Goal: Transaction & Acquisition: Subscribe to service/newsletter

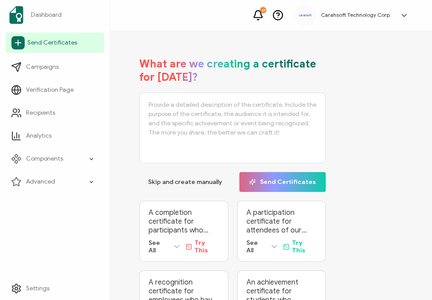
click at [20, 41] on icon at bounding box center [17, 42] width 13 height 13
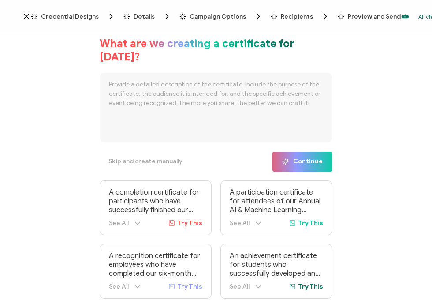
click at [79, 14] on span "Credential Designs" at bounding box center [70, 16] width 58 height 7
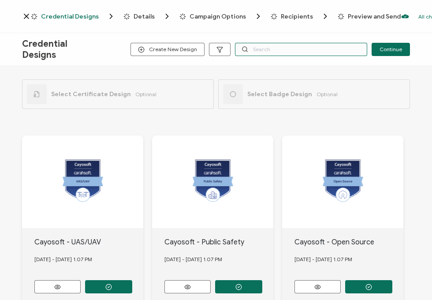
click at [288, 50] on input "text" at bounding box center [301, 49] width 132 height 13
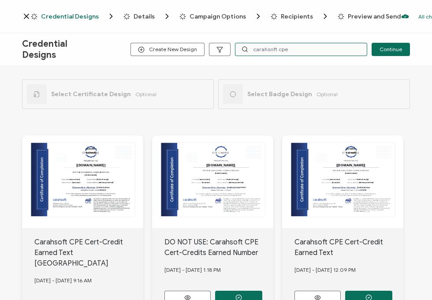
scroll to position [67, 0]
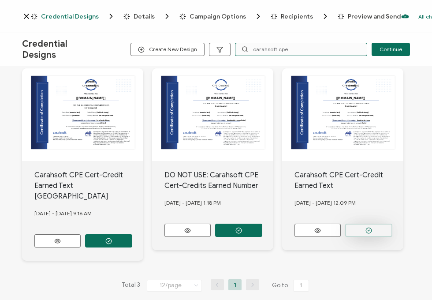
type input "carahsoft cpe"
click at [132, 234] on button "button" at bounding box center [108, 240] width 47 height 13
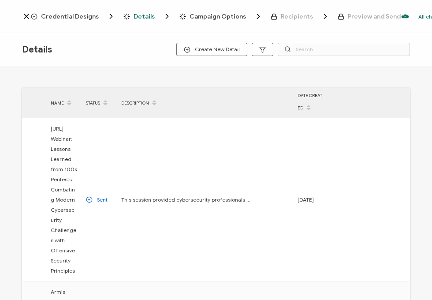
click at [72, 17] on span "Credential Designs" at bounding box center [70, 16] width 58 height 7
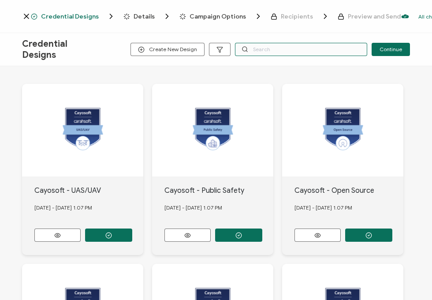
click at [288, 53] on input "text" at bounding box center [301, 49] width 132 height 13
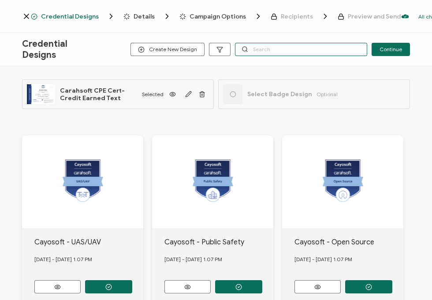
paste input "Zscaler"
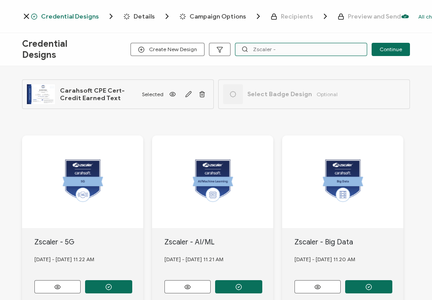
type input "Zscaler -"
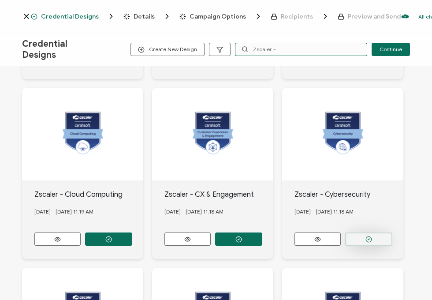
scroll to position [228, 0]
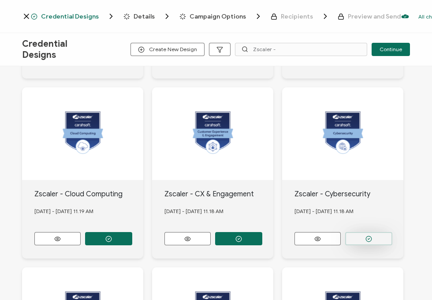
click at [112, 62] on icon "button" at bounding box center [108, 59] width 7 height 7
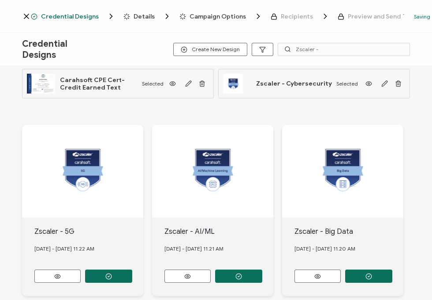
scroll to position [0, 0]
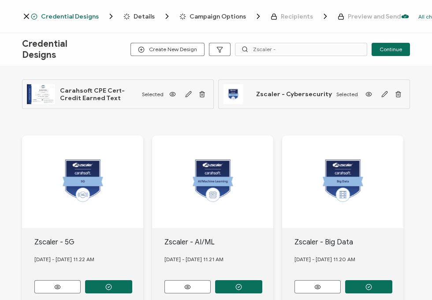
click at [143, 16] on span "Details" at bounding box center [144, 16] width 21 height 7
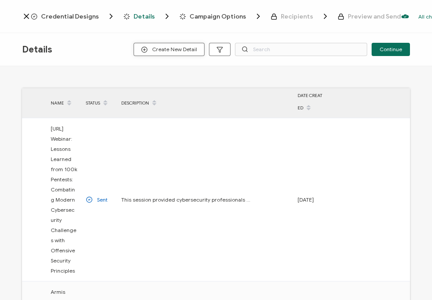
click at [160, 49] on span "Create New Detail" at bounding box center [169, 49] width 56 height 7
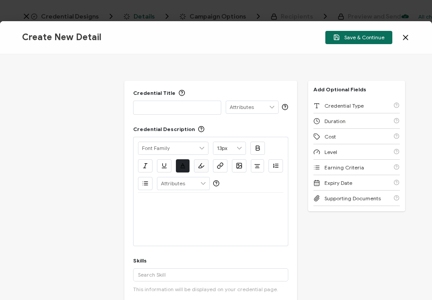
click at [165, 108] on p at bounding box center [177, 107] width 78 height 9
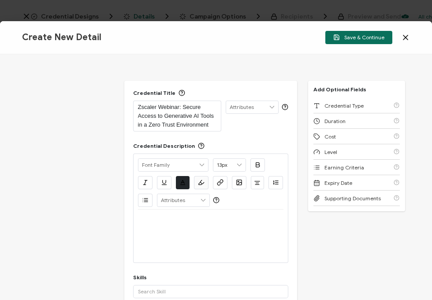
click at [200, 232] on div at bounding box center [210, 235] width 145 height 53
click at [140, 218] on p at bounding box center [210, 220] width 145 height 8
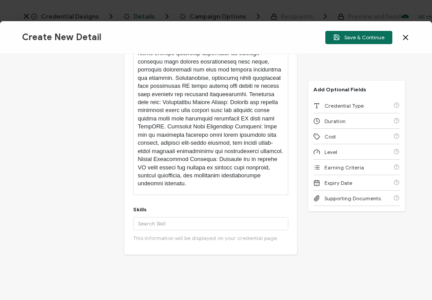
scroll to position [235, 0]
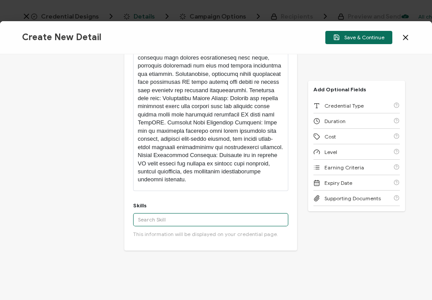
click at [203, 219] on input "text" at bounding box center [210, 219] width 155 height 13
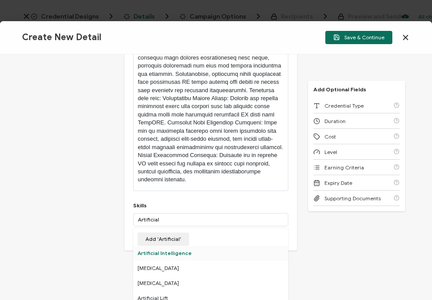
click at [179, 253] on div "Artificial Intelligence" at bounding box center [210, 253] width 155 height 15
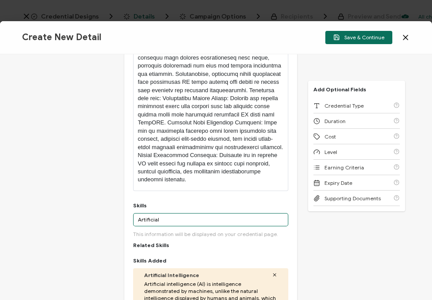
click at [145, 215] on input "Artificial" at bounding box center [210, 219] width 155 height 13
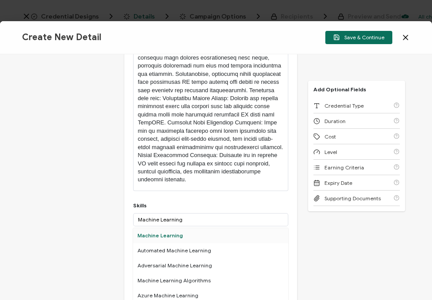
click at [165, 236] on div "Machine Learning" at bounding box center [210, 235] width 155 height 15
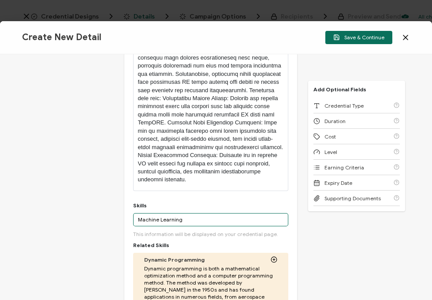
click at [159, 218] on input "Machine Learning" at bounding box center [210, 219] width 155 height 13
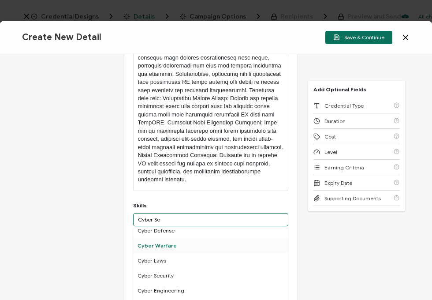
scroll to position [23, 0]
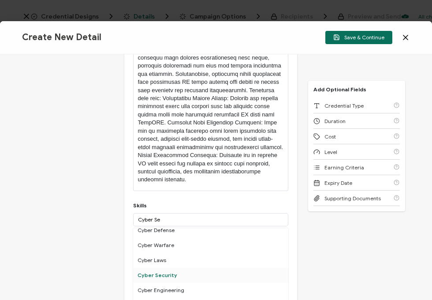
click at [169, 274] on div "Cyber Security" at bounding box center [210, 275] width 155 height 15
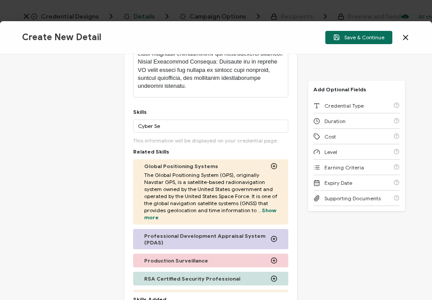
scroll to position [328, 0]
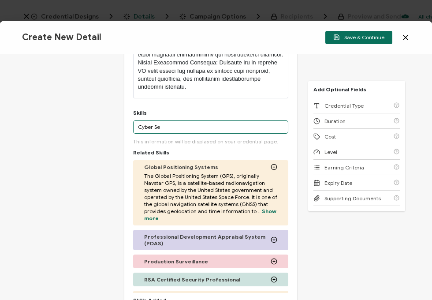
click at [153, 130] on input "Cyber Se" at bounding box center [210, 126] width 155 height 13
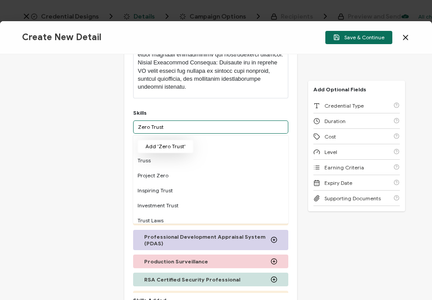
type input "Zero Trust"
click at [166, 142] on button "Add 'Zero Trust'" at bounding box center [166, 146] width 56 height 13
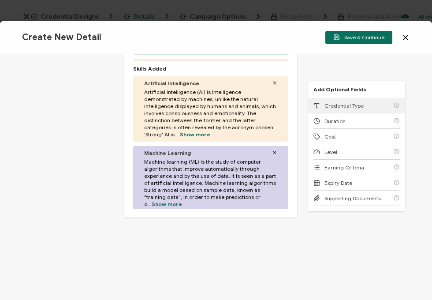
click at [288, 106] on div "Credential Type" at bounding box center [356, 105] width 86 height 15
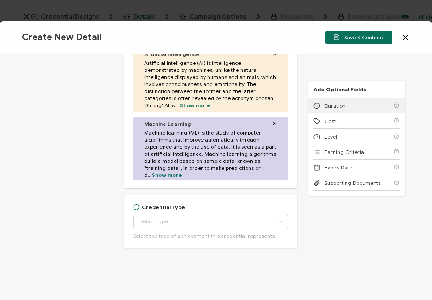
click at [288, 106] on div "Duration" at bounding box center [356, 105] width 86 height 15
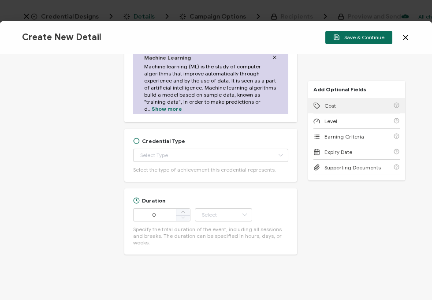
click at [288, 106] on div "Cost" at bounding box center [356, 105] width 86 height 15
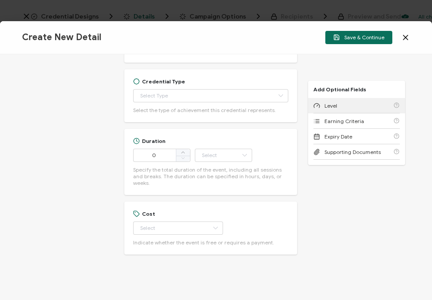
click at [288, 106] on div "Level" at bounding box center [356, 105] width 86 height 15
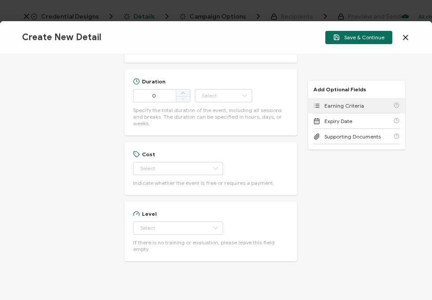
click at [288, 106] on div "Earning Criteria" at bounding box center [356, 105] width 86 height 15
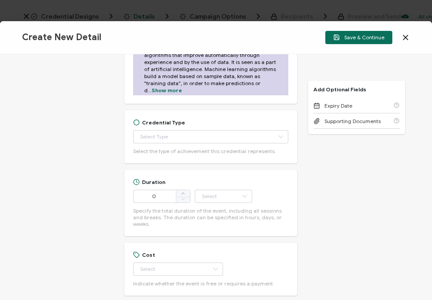
scroll to position [657, 0]
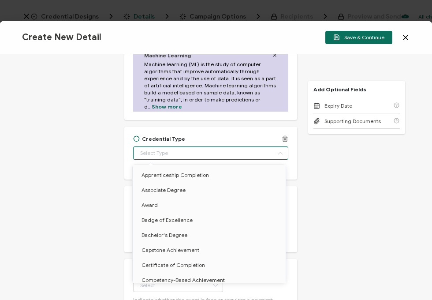
click at [193, 153] on input "text" at bounding box center [210, 152] width 155 height 13
click at [181, 261] on span "Certificate of Completion" at bounding box center [173, 264] width 63 height 7
type input "Certificate of Completion"
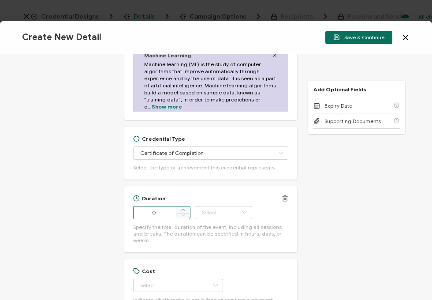
click at [186, 208] on span at bounding box center [183, 209] width 14 height 7
type input "1"
click at [229, 219] on div "Duration 1 Hour Day Week Month Year Minute Specify the total duration of the ev…" at bounding box center [210, 219] width 155 height 48
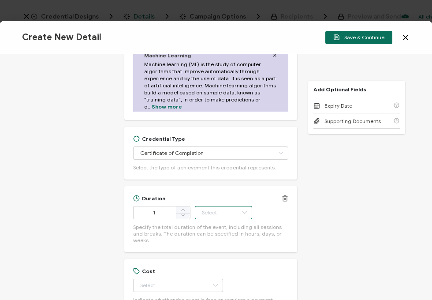
click at [216, 208] on input "text" at bounding box center [223, 212] width 57 height 13
click at [216, 116] on li "Hour" at bounding box center [224, 113] width 60 height 15
type input "Hour"
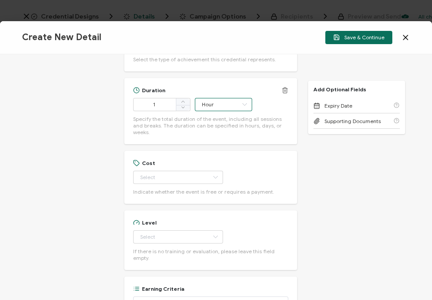
scroll to position [777, 0]
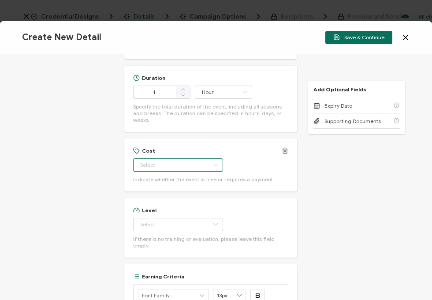
click at [159, 158] on input "text" at bounding box center [178, 164] width 90 height 13
click at [156, 174] on li "Free" at bounding box center [174, 179] width 82 height 15
type input "Free"
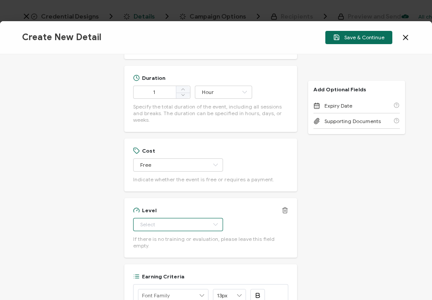
click at [152, 218] on input "text" at bounding box center [178, 224] width 90 height 13
click at [152, 135] on span "Beginner" at bounding box center [153, 133] width 22 height 7
type input "Beginner"
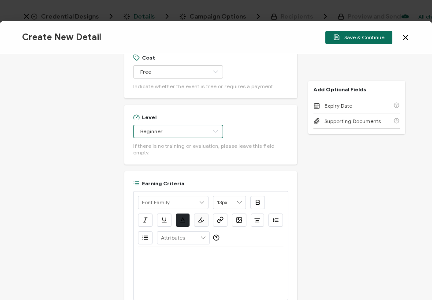
scroll to position [871, 0]
click at [165, 258] on div at bounding box center [210, 272] width 145 height 53
click at [238, 253] on p "View the on-demand recording:" at bounding box center [210, 257] width 145 height 8
click at [236, 253] on p "View the on-demand recording:" at bounding box center [210, 257] width 145 height 8
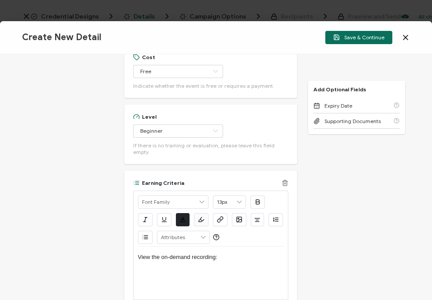
scroll to position [0, 0]
drag, startPoint x: 254, startPoint y: 250, endPoint x: 131, endPoint y: 249, distance: 122.6
click at [131, 249] on div "Earning Criteria Alright Sans [PERSON_NAME] Archivo Black Arial Arimo Blinker C…" at bounding box center [210, 252] width 173 height 162
click at [220, 216] on icon "button" at bounding box center [220, 219] width 7 height 7
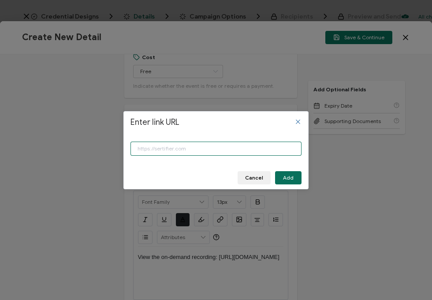
paste input "[URL][DOMAIN_NAME]"
type input "[URL][DOMAIN_NAME]"
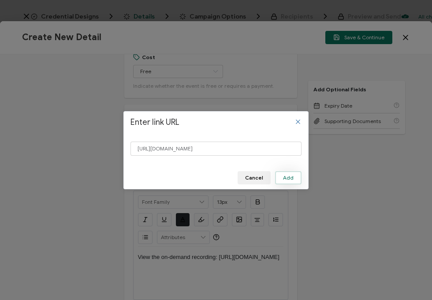
click at [288, 179] on span "Add" at bounding box center [288, 177] width 11 height 5
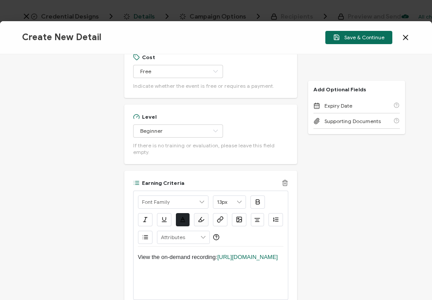
click at [258, 253] on p "View the on-demand recording: [URL][DOMAIN_NAME]" at bounding box center [210, 257] width 145 height 8
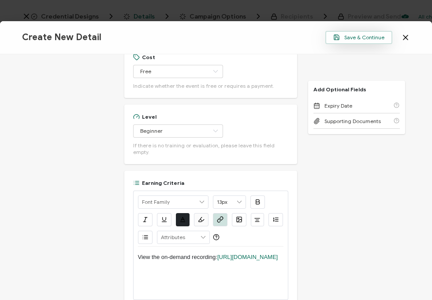
click at [288, 37] on span "Save & Continue" at bounding box center [358, 37] width 51 height 7
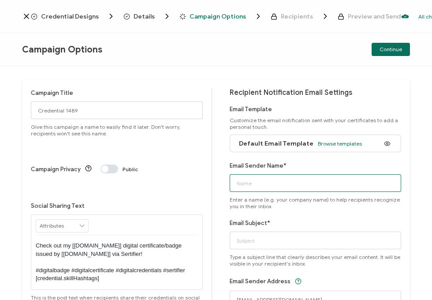
click at [260, 182] on input "Email Sender Name*" at bounding box center [316, 183] width 172 height 18
type input "CPE Team"
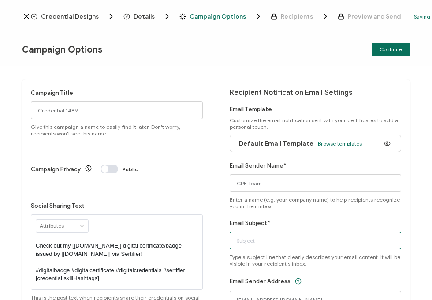
click at [249, 243] on input "Email Subject*" at bounding box center [316, 240] width 172 height 18
paste input "Zscaler Webinar: Secure Access to Generative AI Tools in a Zero Trust Environme…"
type input "Zscaler Webinar: Secure Access to Generative AI Tools in a Zero Trust Environme…"
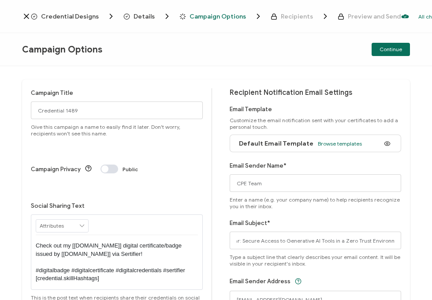
scroll to position [0, 0]
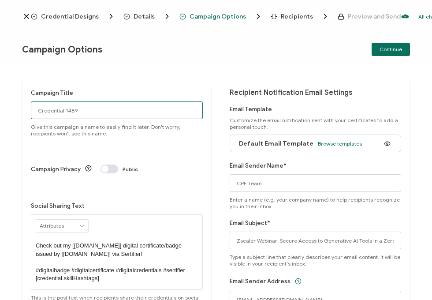
click at [162, 101] on input "Credential 1489" at bounding box center [117, 110] width 172 height 18
paste input "7-24-25_70220_Zscaler Webinar"
type input "7-24-25_70220_Zscaler Webinar"
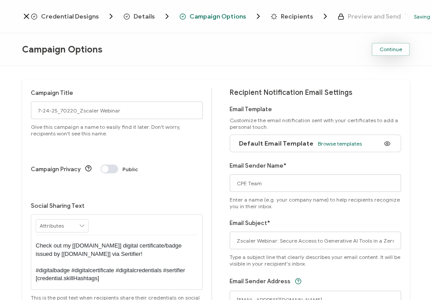
click at [288, 48] on span "Continue" at bounding box center [391, 49] width 22 height 5
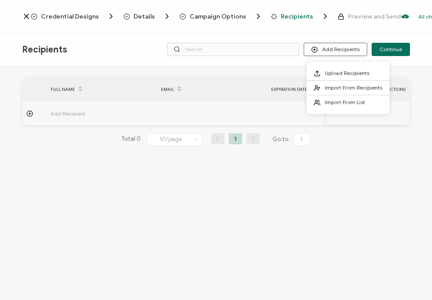
click at [288, 49] on button "Add Recipients" at bounding box center [335, 49] width 63 height 13
click at [288, 100] on span "Import From List" at bounding box center [345, 102] width 40 height 7
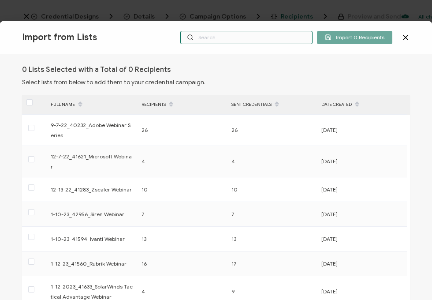
click at [203, 34] on input "text" at bounding box center [246, 37] width 132 height 13
paste input "7-24-25_70220_Zscaler Webinar"
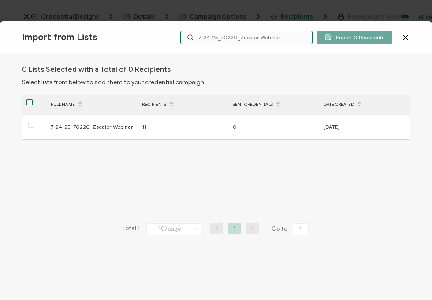
type input "7-24-25_70220_Zscaler Webinar"
click at [27, 102] on span at bounding box center [29, 102] width 6 height 6
click at [33, 99] on input "checkbox" at bounding box center [33, 99] width 0 height 0
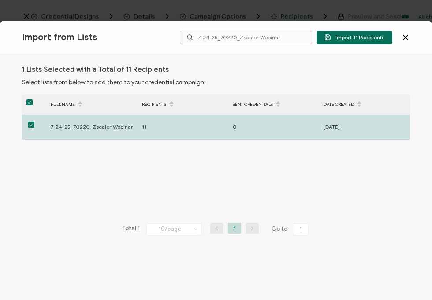
click at [168, 41] on div "Import from Lists Import 11 Recipients 7-24-25_70220_Zscaler Webinar" at bounding box center [216, 37] width 432 height 33
click at [288, 43] on button "Import 11 Recipients" at bounding box center [355, 37] width 76 height 13
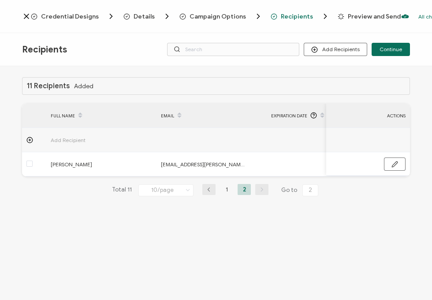
click at [280, 240] on div "11 Recipients Added FULL NAME EMAIL Expiration Date Issue Date Event Date Locat…" at bounding box center [216, 184] width 432 height 236
click at [288, 47] on span "Continue" at bounding box center [391, 49] width 22 height 5
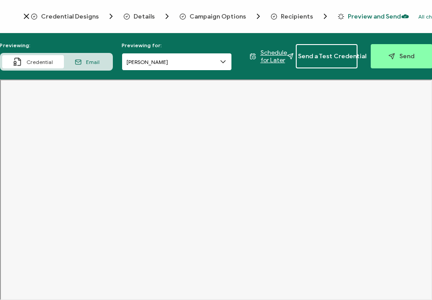
click at [178, 63] on input "[PERSON_NAME]" at bounding box center [177, 62] width 110 height 18
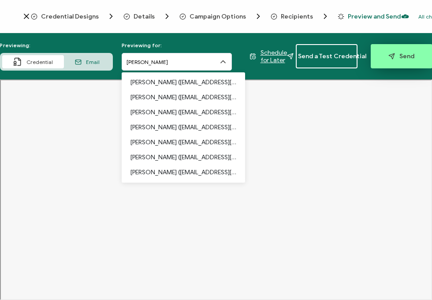
click at [288, 54] on button "Send" at bounding box center [402, 56] width 62 height 24
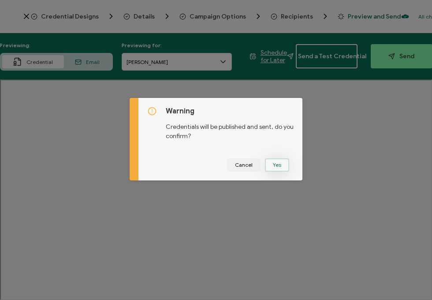
click at [273, 164] on button "Yes" at bounding box center [277, 164] width 24 height 13
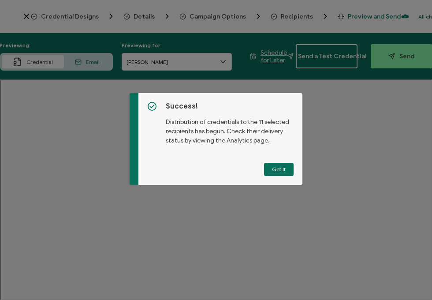
click at [273, 164] on button "Got It" at bounding box center [279, 169] width 30 height 13
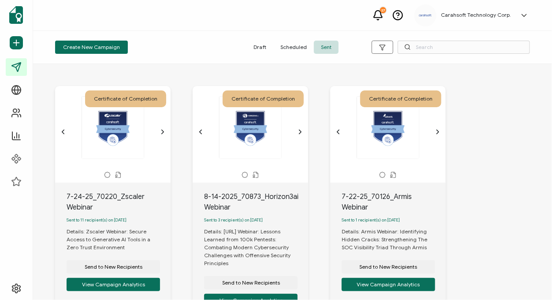
click at [192, 56] on div "Create New Campaign Draft Scheduled Sent" at bounding box center [292, 47] width 519 height 33
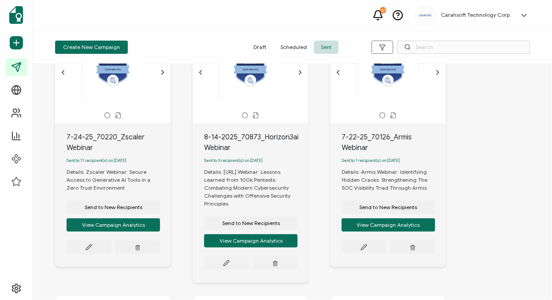
scroll to position [60, 0]
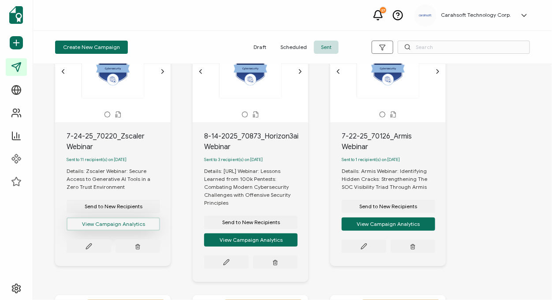
click at [105, 229] on button "View Campaign Analytics" at bounding box center [113, 223] width 93 height 13
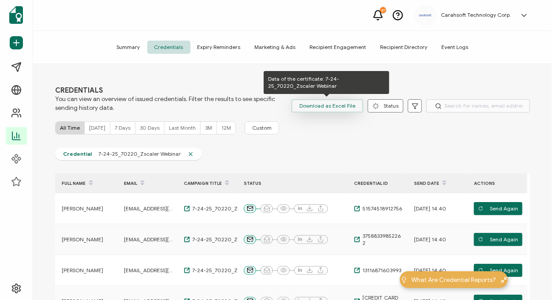
click at [288, 105] on span "Download as Excel File" at bounding box center [327, 105] width 56 height 13
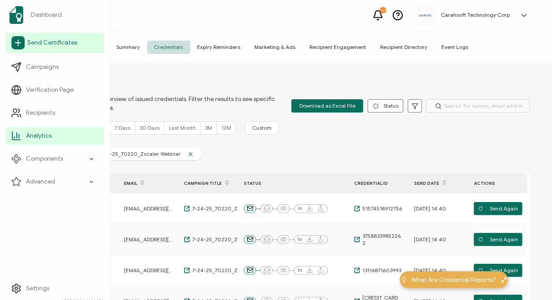
click at [30, 47] on link "Send Certificates" at bounding box center [55, 43] width 98 height 20
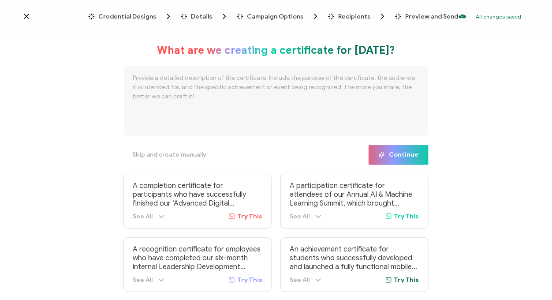
click at [124, 17] on span "Credential Designs" at bounding box center [127, 16] width 58 height 7
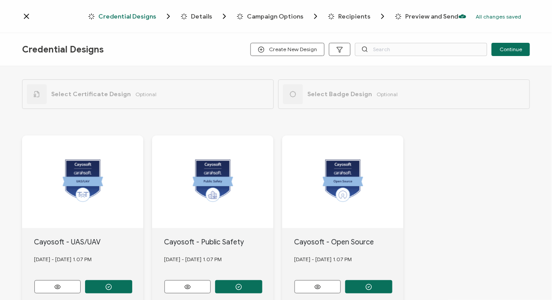
click at [121, 93] on span "Select Certificate Design" at bounding box center [91, 93] width 80 height 7
click at [288, 54] on input "text" at bounding box center [421, 49] width 132 height 13
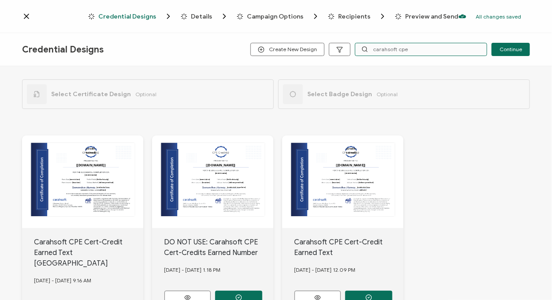
scroll to position [52, 0]
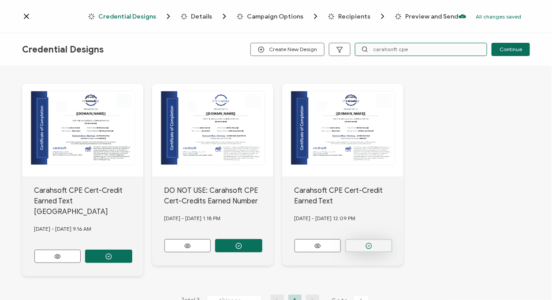
type input "carahsoft cpe"
click at [132, 250] on button "button" at bounding box center [108, 256] width 47 height 13
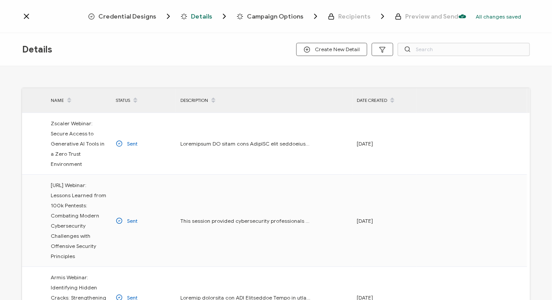
click at [136, 15] on span "Credential Designs" at bounding box center [127, 16] width 58 height 7
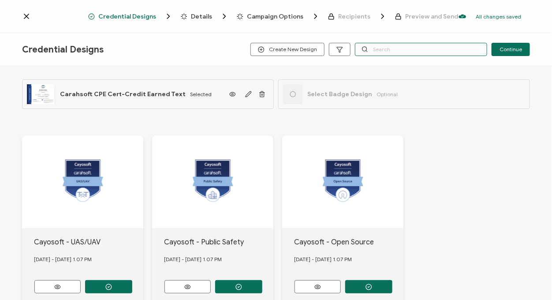
click at [288, 54] on input "text" at bounding box center [421, 49] width 132 height 13
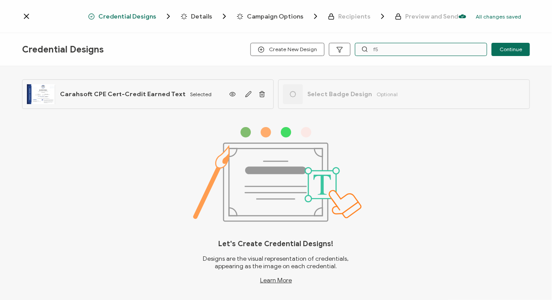
type input "f"
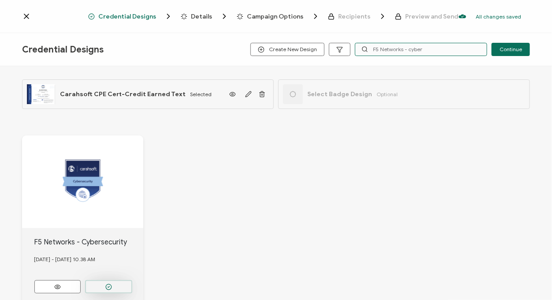
type input "F5 Networks - cyber"
click at [107, 284] on icon "button" at bounding box center [108, 286] width 7 height 7
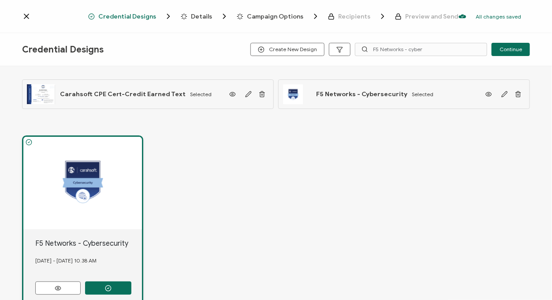
click at [198, 18] on span "Details" at bounding box center [201, 16] width 21 height 7
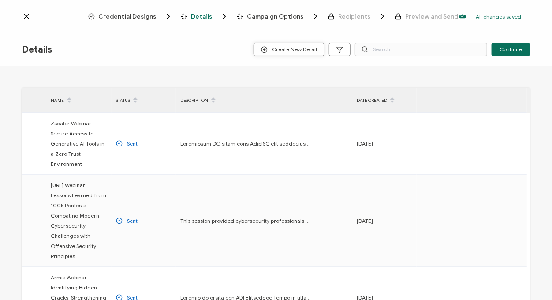
click at [287, 52] on span "Create New Detail" at bounding box center [289, 49] width 56 height 7
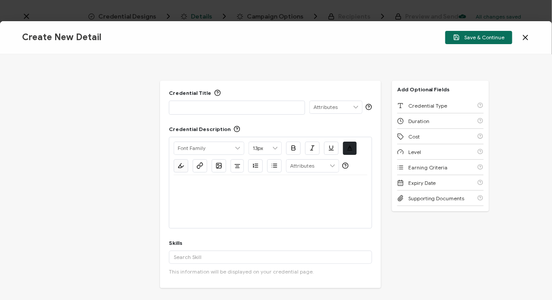
click at [210, 107] on p at bounding box center [237, 107] width 127 height 9
click at [236, 197] on div at bounding box center [271, 201] width 194 height 53
click at [190, 182] on p at bounding box center [271, 186] width 194 height 8
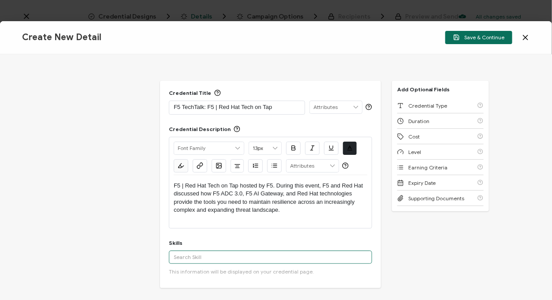
click at [220, 254] on input "text" at bounding box center [270, 256] width 203 height 13
paste input "MultiCloud"
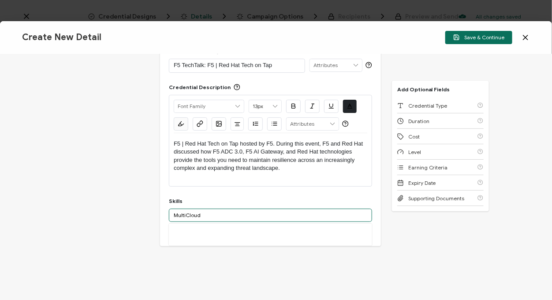
scroll to position [50, 0]
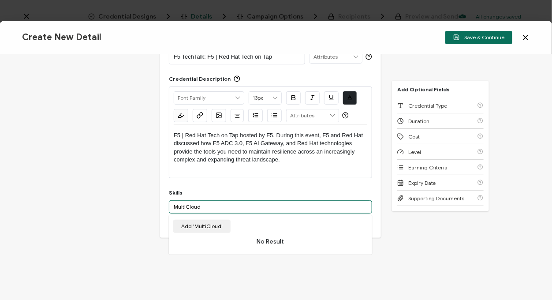
click at [186, 205] on input "MultiCloud" at bounding box center [270, 206] width 203 height 13
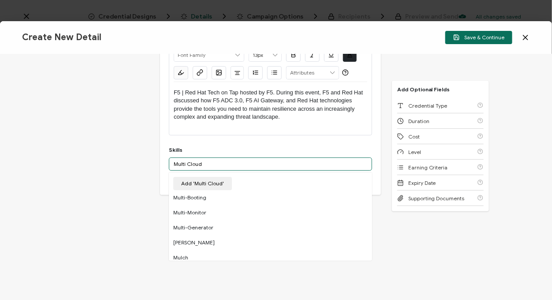
scroll to position [0, 0]
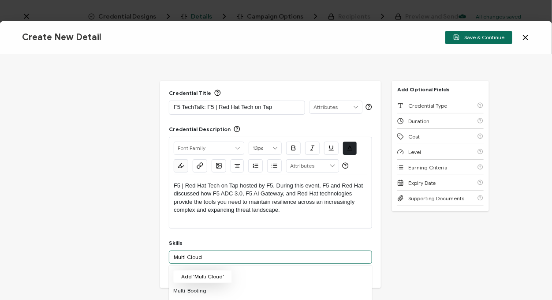
type input "Multi Cloud"
click at [197, 277] on button "Add 'Multi Cloud'" at bounding box center [202, 276] width 59 height 13
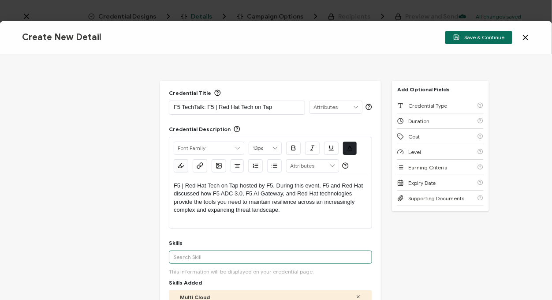
click at [201, 258] on input "text" at bounding box center [270, 256] width 203 height 13
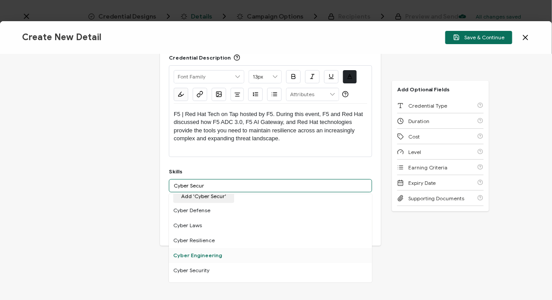
scroll to position [12, 0]
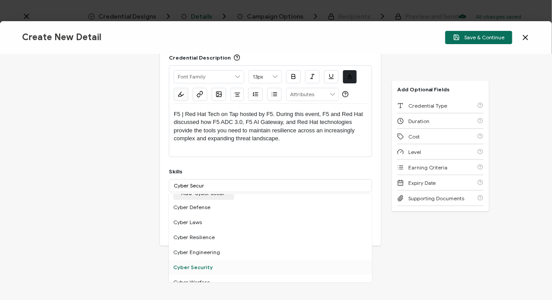
click at [203, 268] on div "Cyber Security" at bounding box center [270, 267] width 203 height 15
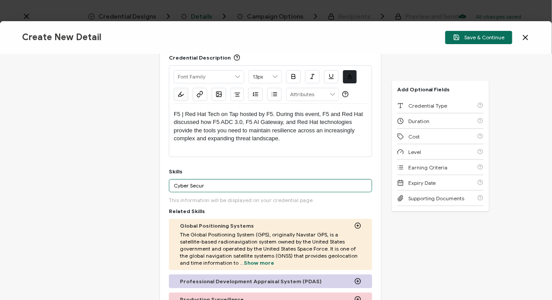
click at [263, 188] on input "Cyber Secur" at bounding box center [270, 185] width 203 height 13
paste input "Ansible"
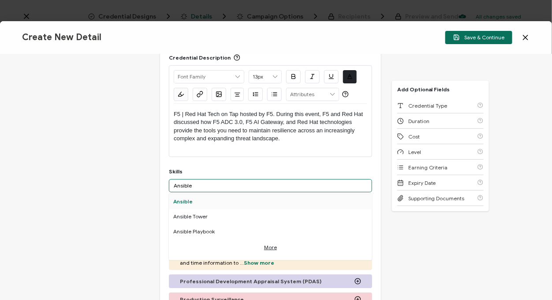
type input "Ansible"
click at [206, 199] on div "Ansible" at bounding box center [270, 201] width 203 height 15
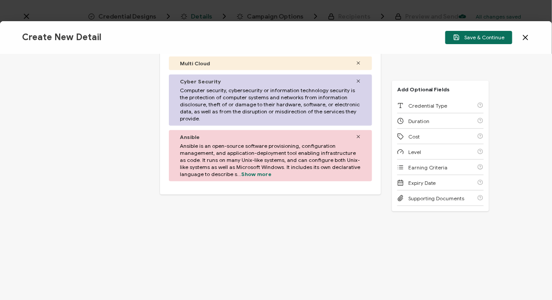
scroll to position [381, 0]
drag, startPoint x: 258, startPoint y: 199, endPoint x: 450, endPoint y: 109, distance: 212.2
click at [288, 109] on div "Credential Type" at bounding box center [440, 105] width 86 height 15
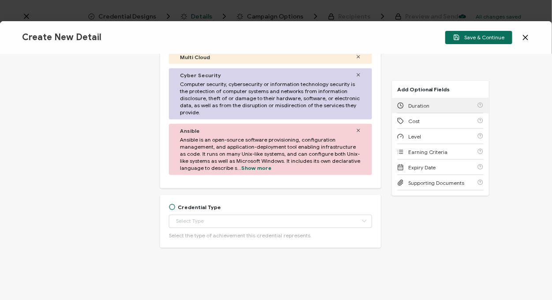
click at [288, 109] on div "Duration" at bounding box center [440, 105] width 86 height 15
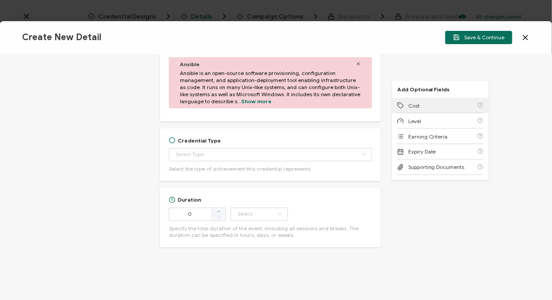
click at [288, 109] on div "Cost" at bounding box center [440, 105] width 86 height 15
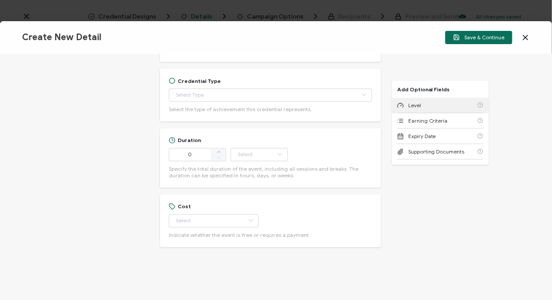
click at [288, 109] on div "Level" at bounding box center [440, 105] width 86 height 15
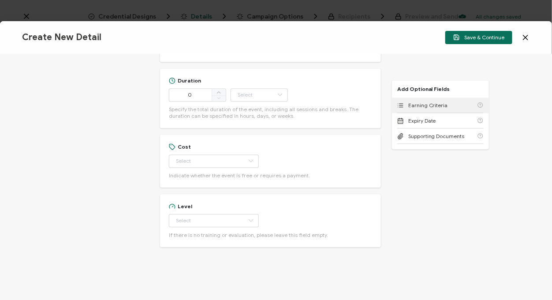
click at [288, 109] on div "Earning Criteria" at bounding box center [440, 105] width 86 height 15
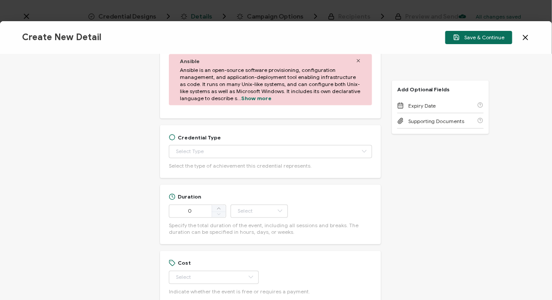
scroll to position [454, 0]
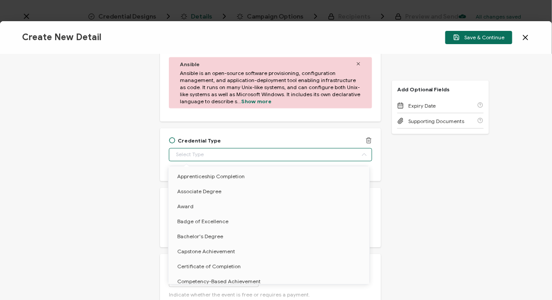
click at [212, 157] on input "text" at bounding box center [270, 154] width 203 height 13
click at [200, 264] on span "Certificate of Completion" at bounding box center [208, 266] width 63 height 7
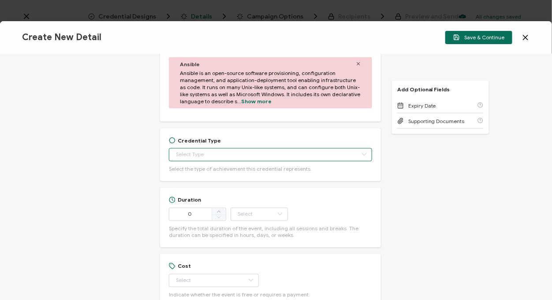
type input "Certificate of Completion"
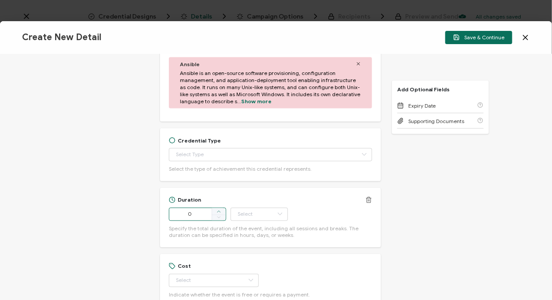
click at [217, 210] on icon at bounding box center [218, 211] width 4 height 4
type input "Certificate of Completion"
click at [217, 210] on icon at bounding box center [218, 211] width 4 height 4
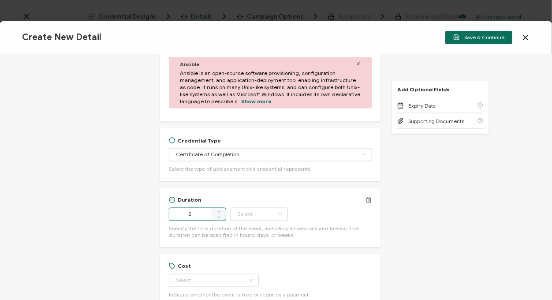
type input "3"
click at [253, 216] on input "text" at bounding box center [259, 214] width 57 height 13
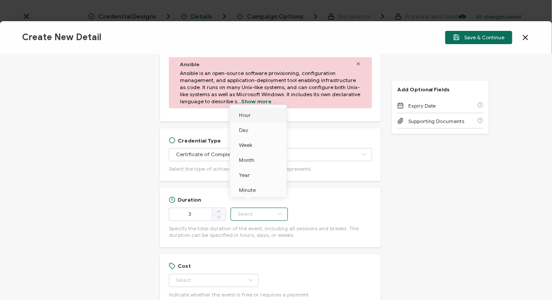
click at [256, 115] on li "Hour" at bounding box center [260, 115] width 60 height 15
type input "Hour"
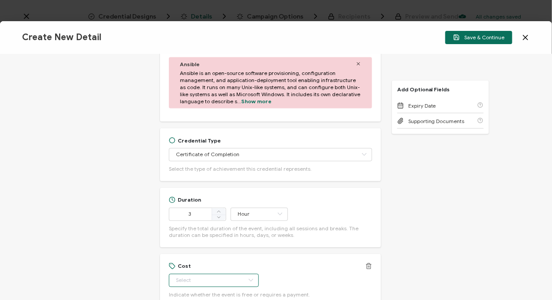
click at [212, 282] on input "text" at bounding box center [214, 280] width 90 height 13
click at [181, 240] on span "Free" at bounding box center [182, 241] width 11 height 7
type input "Free"
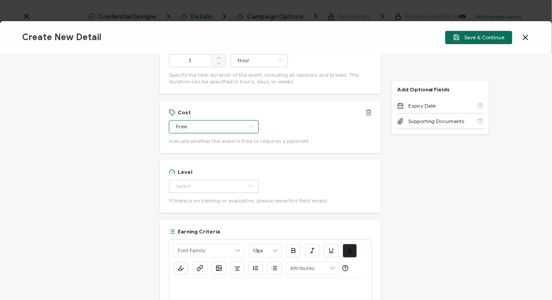
scroll to position [611, 0]
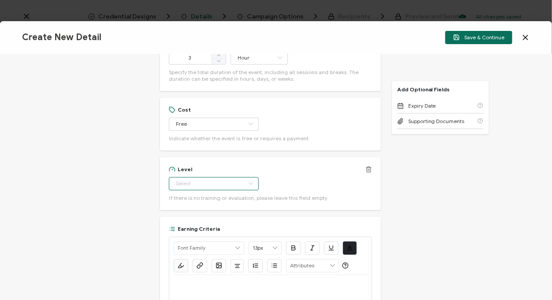
click at [223, 186] on input "text" at bounding box center [214, 183] width 90 height 13
click at [209, 202] on li "Beginner" at bounding box center [209, 204] width 82 height 15
type input "Beginner"
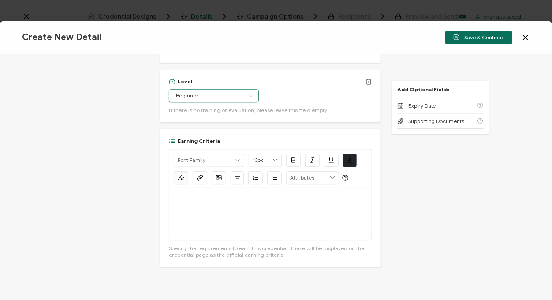
scroll to position [730, 0]
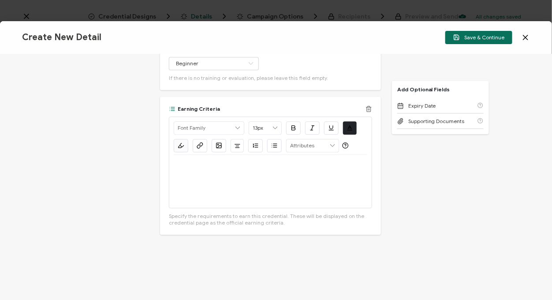
click at [220, 180] on div at bounding box center [271, 181] width 194 height 53
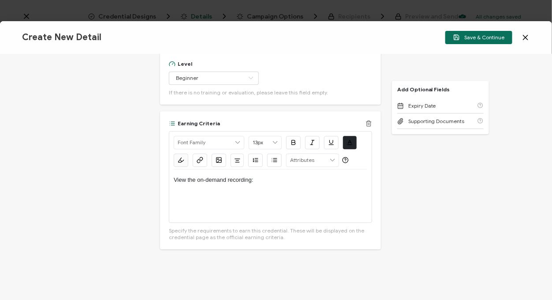
scroll to position [716, 0]
click at [288, 120] on icon at bounding box center [368, 123] width 7 height 7
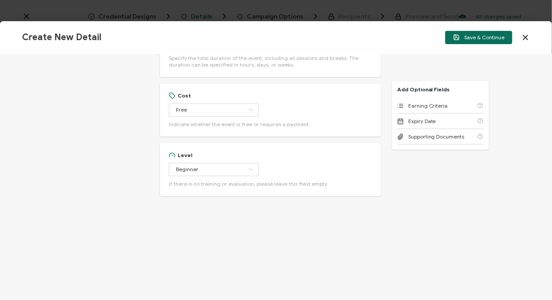
scroll to position [626, 0]
click at [288, 40] on span "Save & Continue" at bounding box center [478, 37] width 51 height 7
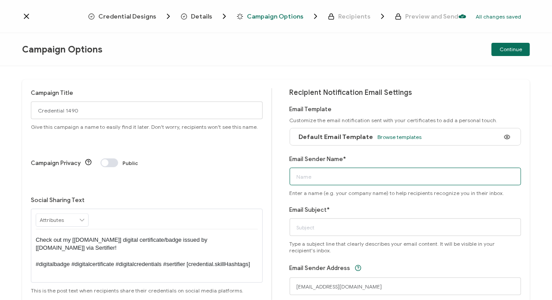
click at [288, 173] on input "Email Sender Name*" at bounding box center [406, 177] width 232 height 18
type input "CPE Team"
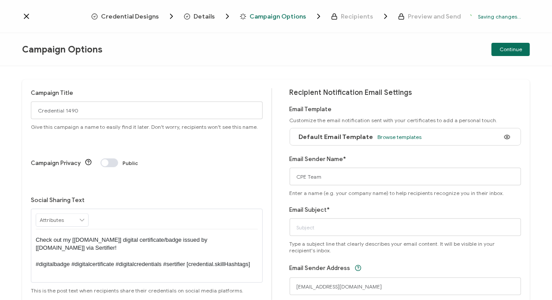
click at [242, 283] on div "Campaign Title Credential 1490 Give this campaign a name to easily find it late…" at bounding box center [151, 200] width 241 height 225
click at [288, 222] on input "Email Subject*" at bounding box center [406, 227] width 232 height 18
paste input "F5 TechTalk: F5 | Red Hat Tech on Tap"
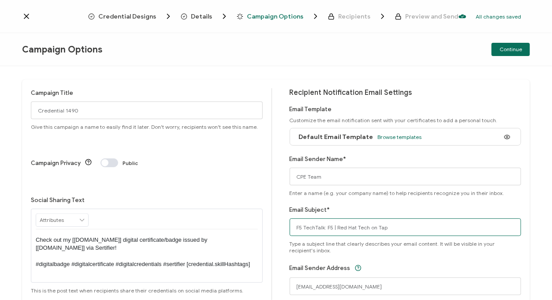
type input "F5 TechTalk: F5 | Red Hat Tech on Tap"
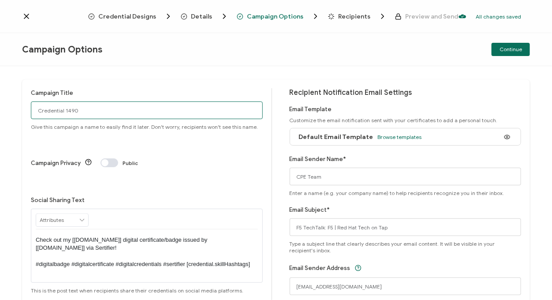
click at [194, 112] on input "Credential 1490" at bounding box center [147, 110] width 232 height 18
paste input "8-5-25_69911_F5 Onsite"
type input "8-5-25_69911_F5 Onsite"
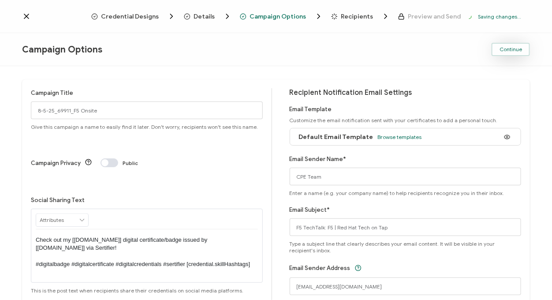
click at [288, 43] on button "Continue" at bounding box center [511, 49] width 38 height 13
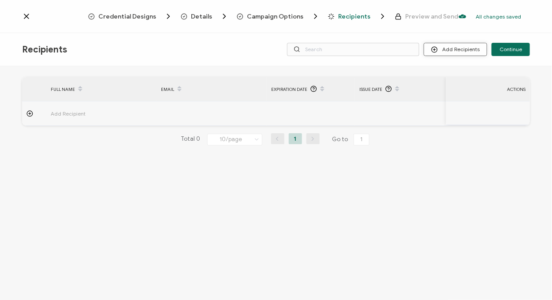
click at [288, 43] on button "Add Recipients" at bounding box center [455, 49] width 63 height 13
click at [288, 101] on span "Import From List" at bounding box center [465, 102] width 40 height 7
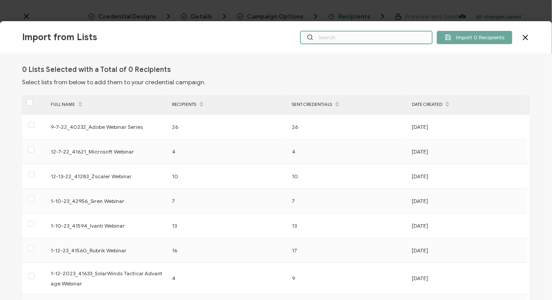
click at [288, 41] on input "text" at bounding box center [366, 37] width 132 height 13
paste input "8-5-25_69911_F5 Onsite"
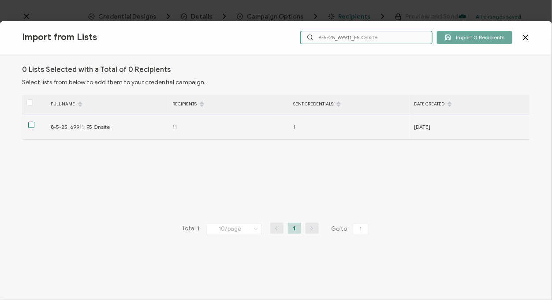
type input "8-5-25_69911_F5 Onsite"
click at [30, 125] on span at bounding box center [31, 125] width 6 height 6
click at [34, 122] on input "checkbox" at bounding box center [34, 122] width 0 height 0
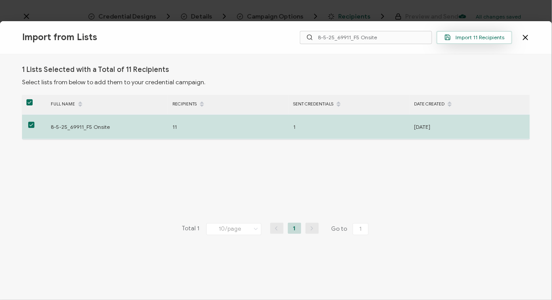
click at [288, 43] on button "Import 11 Recipients" at bounding box center [474, 37] width 76 height 13
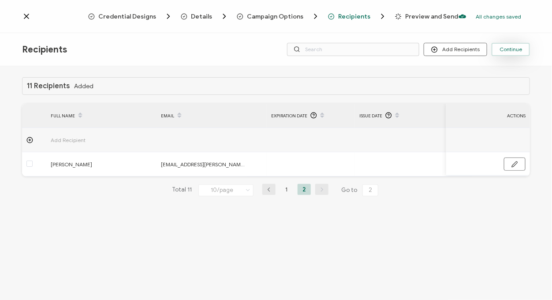
click at [288, 51] on span "Continue" at bounding box center [510, 49] width 22 height 5
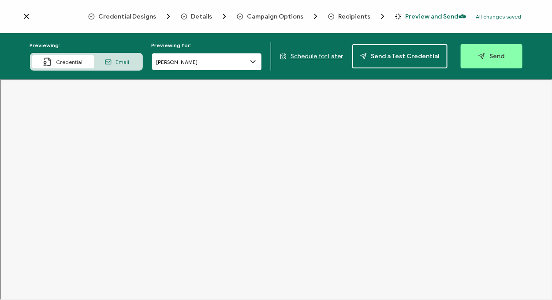
click at [177, 61] on input "[PERSON_NAME]" at bounding box center [207, 62] width 110 height 18
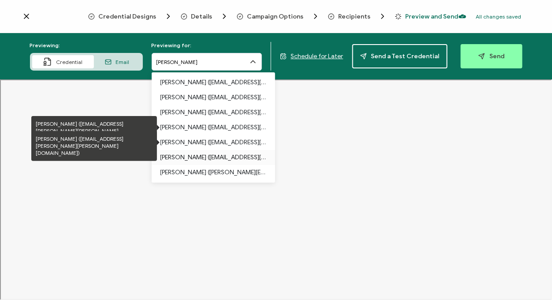
click at [209, 150] on p "[PERSON_NAME] ([EMAIL_ADDRESS][PERSON_NAME][DOMAIN_NAME])" at bounding box center [213, 157] width 106 height 15
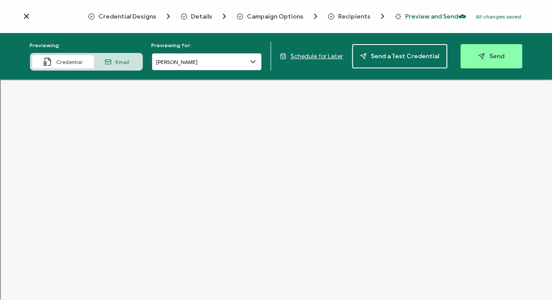
click at [206, 60] on input "[PERSON_NAME]" at bounding box center [207, 62] width 110 height 18
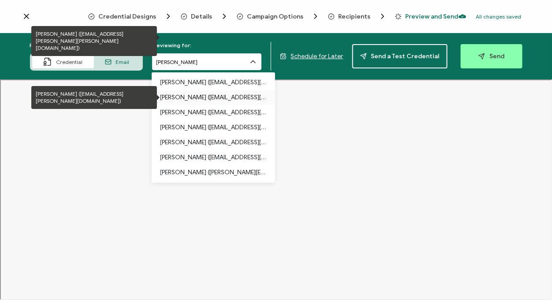
scroll to position [60, 0]
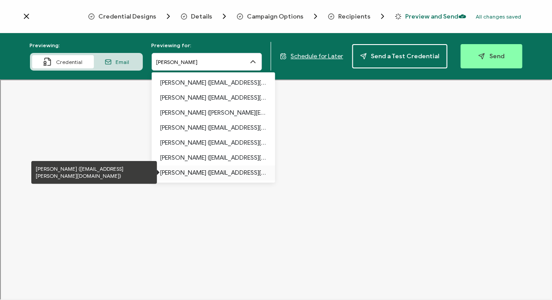
drag, startPoint x: 209, startPoint y: 166, endPoint x: 183, endPoint y: 166, distance: 26.0
click at [183, 166] on p "[PERSON_NAME] ([EMAIL_ADDRESS][PERSON_NAME][DOMAIN_NAME])" at bounding box center [213, 172] width 106 height 15
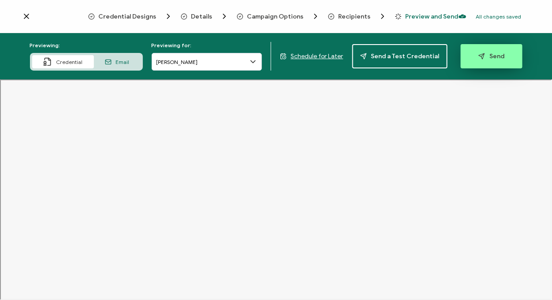
click at [288, 56] on span "Send" at bounding box center [491, 56] width 26 height 7
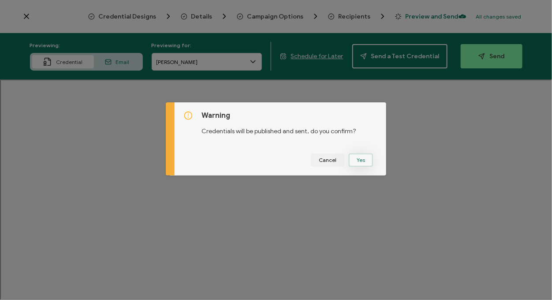
click at [288, 162] on button "Yes" at bounding box center [361, 159] width 24 height 13
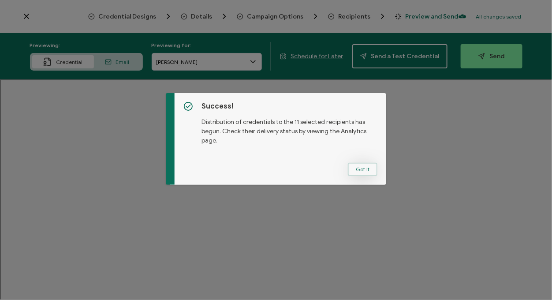
click at [288, 167] on button "Got It" at bounding box center [363, 169] width 30 height 13
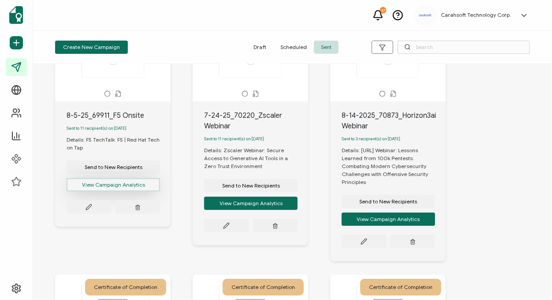
scroll to position [82, 0]
click at [119, 182] on button "View Campaign Analytics" at bounding box center [113, 184] width 93 height 13
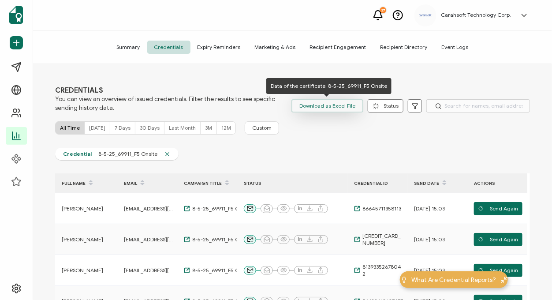
click at [288, 101] on span "Download as Excel File" at bounding box center [327, 105] width 56 height 13
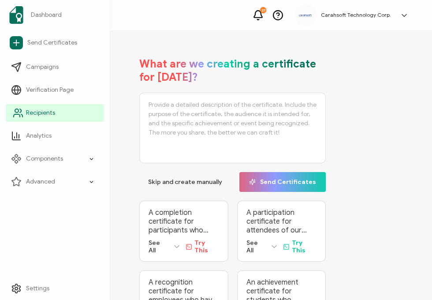
click at [63, 115] on link "Recipients" at bounding box center [55, 113] width 98 height 18
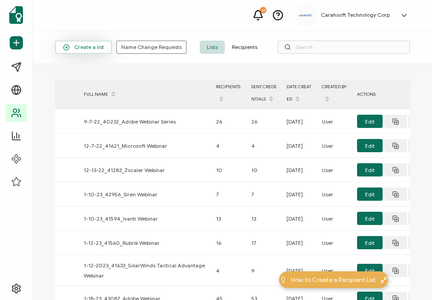
click at [95, 49] on span "Create a list" at bounding box center [83, 47] width 41 height 7
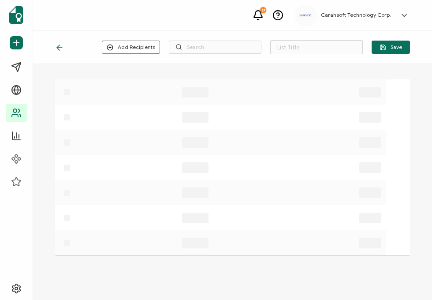
type input "List 1565"
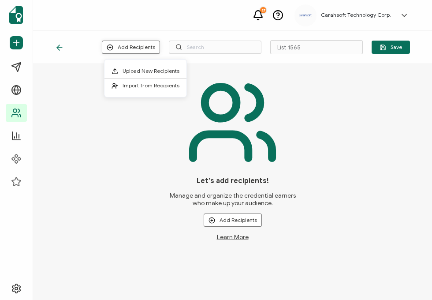
click at [142, 50] on button "Add Recipients" at bounding box center [131, 47] width 58 height 13
click at [160, 67] on li "Upload New Recipients" at bounding box center [145, 71] width 82 height 15
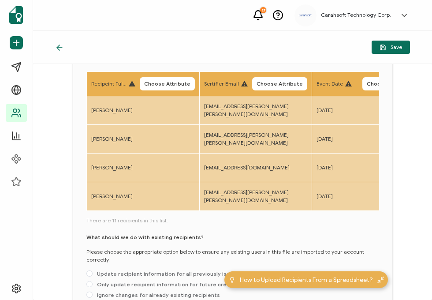
scroll to position [66, 0]
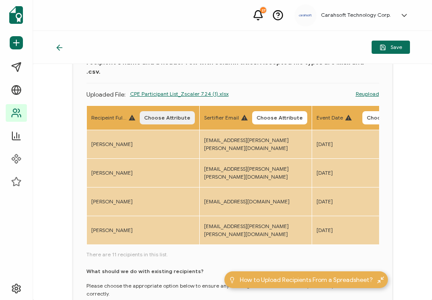
click at [164, 115] on span "Choose Attribute" at bounding box center [167, 117] width 46 height 5
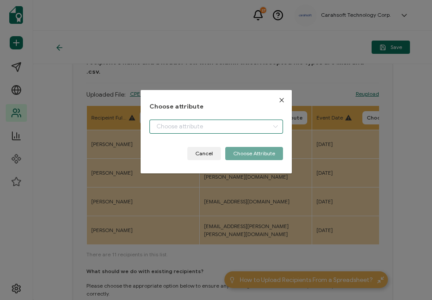
click at [178, 129] on input "dialog" at bounding box center [216, 126] width 134 height 14
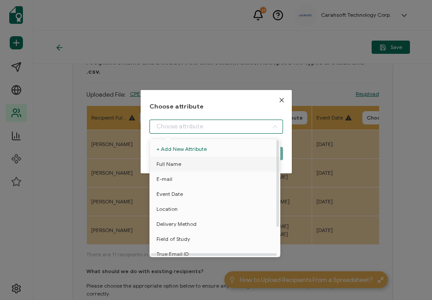
click at [173, 159] on span "Full Name" at bounding box center [168, 163] width 25 height 15
type input "Full Name"
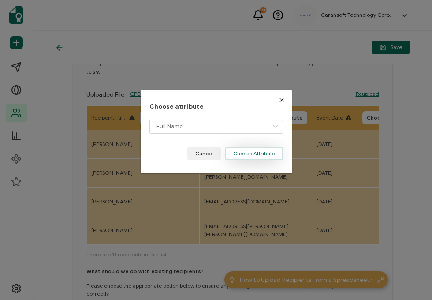
click at [252, 155] on button "Choose Attribute" at bounding box center [254, 153] width 58 height 13
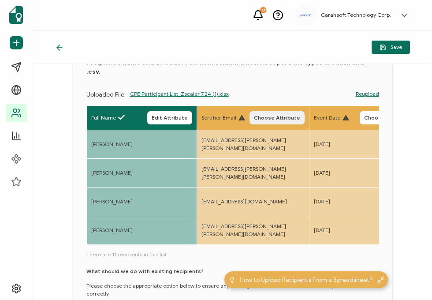
click at [278, 115] on span "Choose Attribute" at bounding box center [277, 117] width 46 height 5
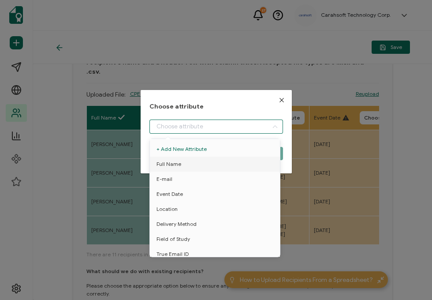
click at [242, 126] on input "dialog" at bounding box center [216, 126] width 134 height 14
click at [207, 179] on li "E-mail" at bounding box center [217, 178] width 138 height 15
type input "E-mail"
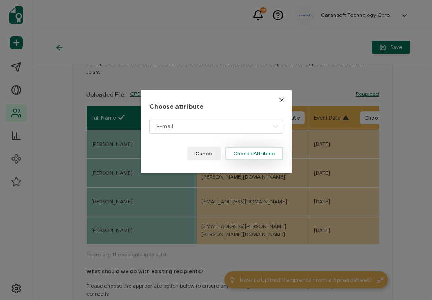
click at [256, 154] on button "Choose Attribute" at bounding box center [254, 153] width 58 height 13
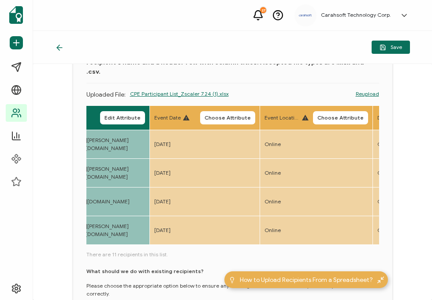
scroll to position [0, 159]
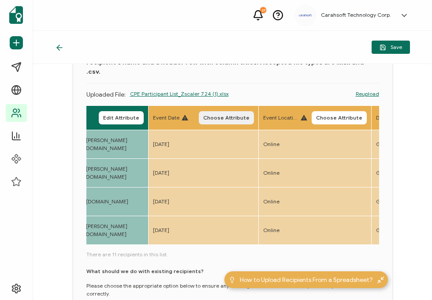
click at [234, 115] on span "Choose Attribute" at bounding box center [226, 117] width 46 height 5
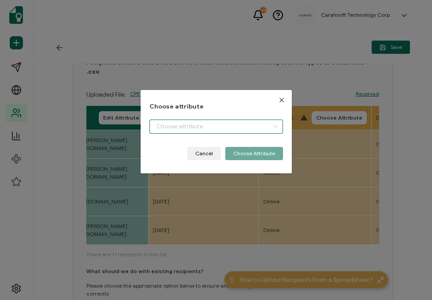
click at [205, 122] on input "dialog" at bounding box center [216, 126] width 134 height 14
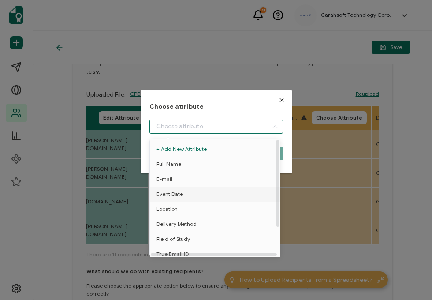
click at [170, 191] on span "Event Date" at bounding box center [169, 193] width 26 height 15
type input "Event Date"
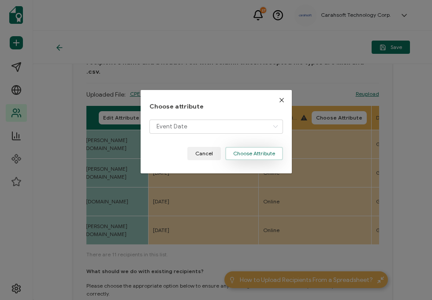
click at [249, 150] on button "Choose Attribute" at bounding box center [254, 153] width 58 height 13
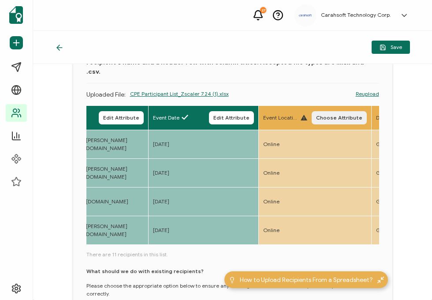
click at [334, 112] on button "Choose Attribute" at bounding box center [339, 117] width 55 height 13
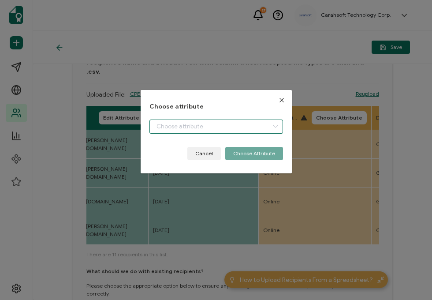
click at [206, 127] on input "dialog" at bounding box center [216, 126] width 134 height 14
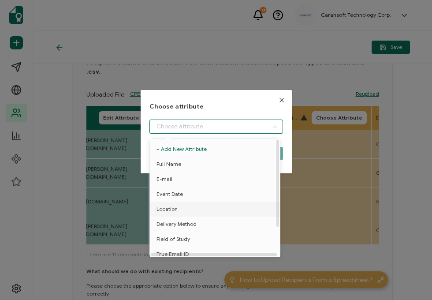
click at [165, 206] on span "Location" at bounding box center [166, 208] width 21 height 15
type input "Location"
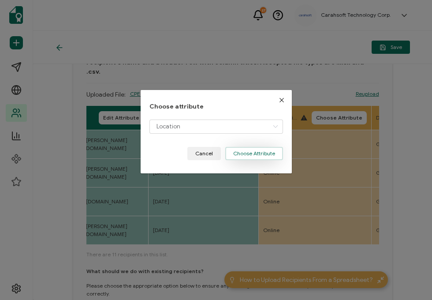
click at [245, 151] on button "Choose Attribute" at bounding box center [254, 153] width 58 height 13
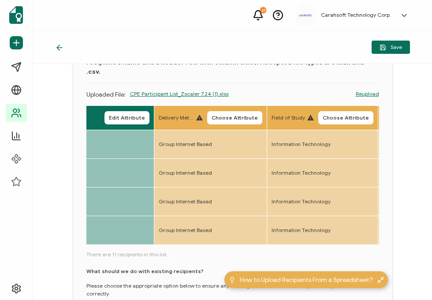
scroll to position [0, 374]
click at [220, 115] on span "Choose Attribute" at bounding box center [234, 117] width 46 height 5
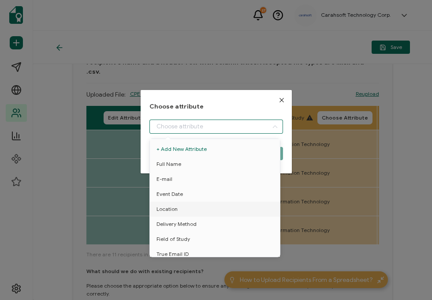
click at [168, 123] on input "dialog" at bounding box center [216, 126] width 134 height 14
click at [162, 219] on span "Delivery Method" at bounding box center [176, 223] width 40 height 15
type input "Delivery Method"
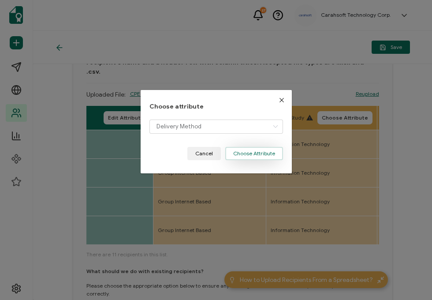
click at [247, 153] on button "Choose Attribute" at bounding box center [254, 153] width 58 height 13
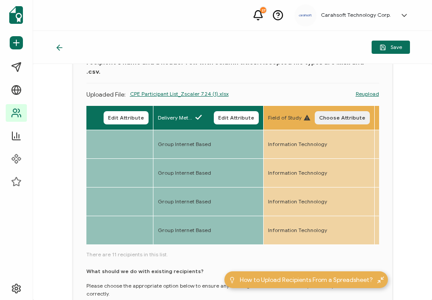
click at [351, 115] on span "Choose Attribute" at bounding box center [342, 117] width 46 height 5
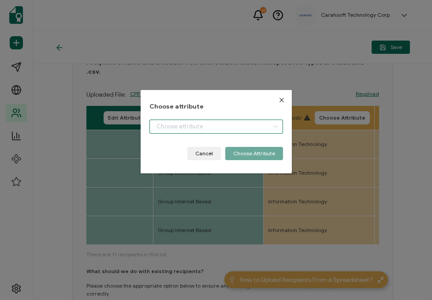
click at [216, 128] on input "dialog" at bounding box center [216, 126] width 134 height 14
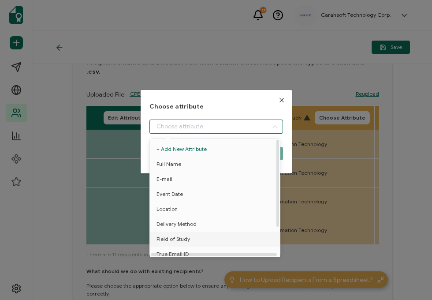
click at [178, 236] on span "Field of Study" at bounding box center [173, 238] width 34 height 15
type input "Field of Study"
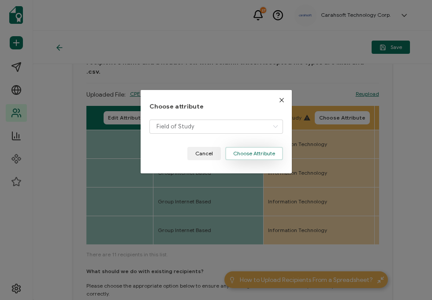
click at [260, 147] on button "Choose Attribute" at bounding box center [254, 153] width 58 height 13
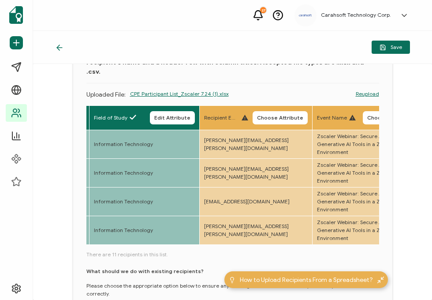
scroll to position [0, 560]
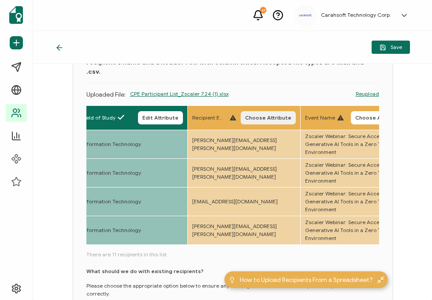
click at [268, 111] on button "Choose Attribute" at bounding box center [268, 117] width 55 height 13
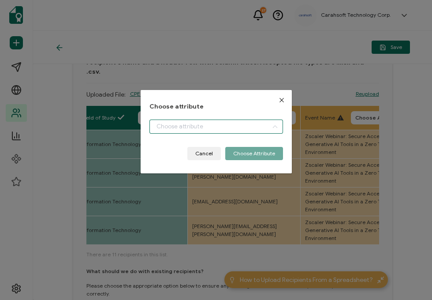
click at [199, 133] on input "dialog" at bounding box center [216, 126] width 134 height 14
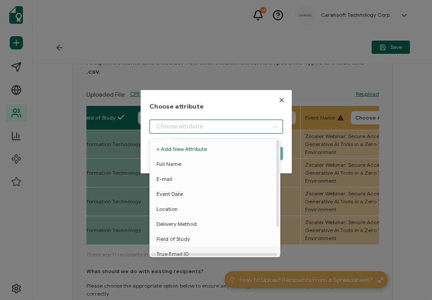
click at [174, 250] on span "True Email ID" at bounding box center [172, 253] width 32 height 15
type input "True Email ID"
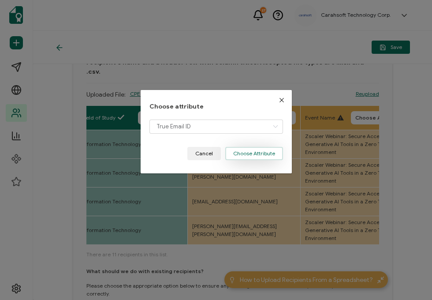
click at [241, 153] on button "Choose Attribute" at bounding box center [254, 153] width 58 height 13
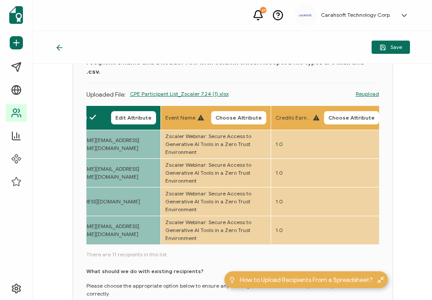
scroll to position [0, 701]
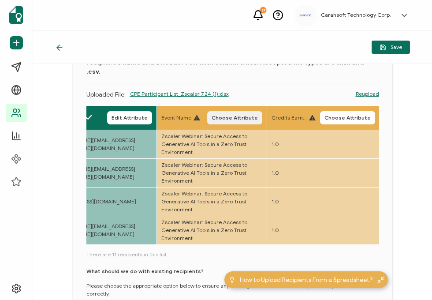
click at [229, 112] on button "Choose Attribute" at bounding box center [234, 117] width 55 height 13
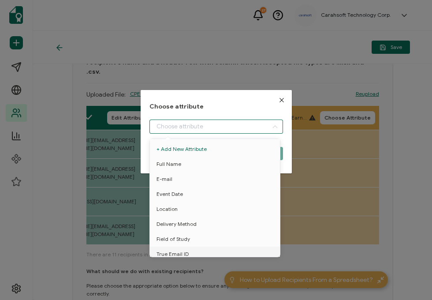
click at [187, 133] on input "dialog" at bounding box center [216, 126] width 134 height 14
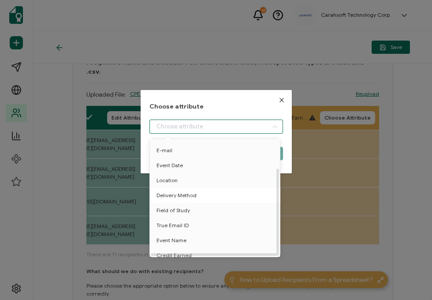
scroll to position [38, 0]
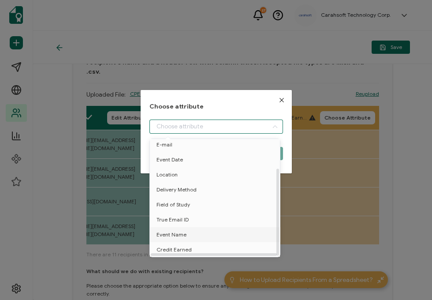
click at [164, 232] on span "Event Name" at bounding box center [171, 234] width 30 height 15
type input "Event Name"
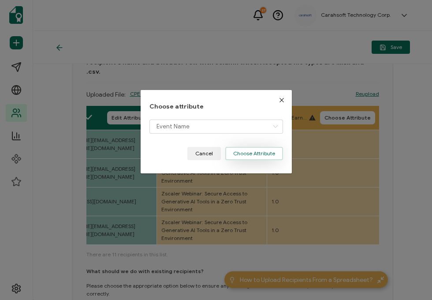
click at [251, 153] on button "Choose Attribute" at bounding box center [254, 153] width 58 height 13
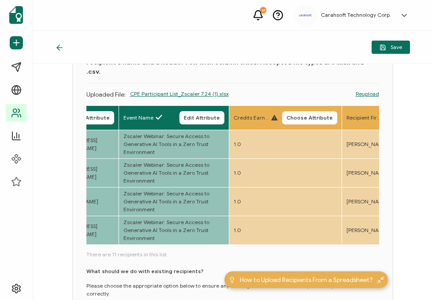
scroll to position [0, 740]
click at [313, 115] on span "Choose Attribute" at bounding box center [309, 117] width 46 height 5
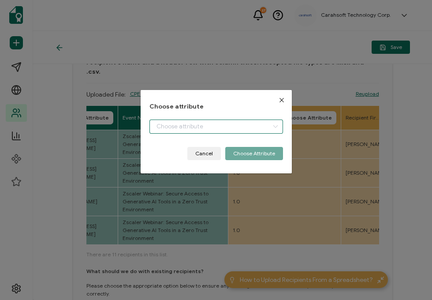
click at [219, 127] on input "dialog" at bounding box center [216, 126] width 134 height 14
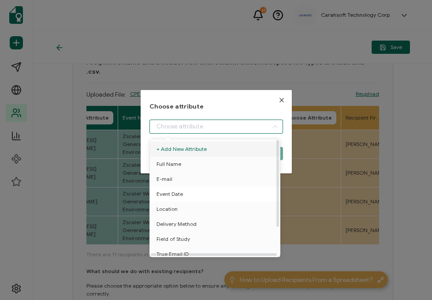
scroll to position [38, 0]
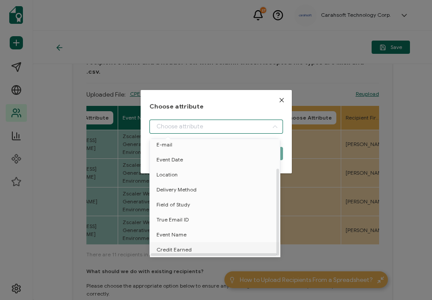
click at [176, 248] on span "Credit Earned" at bounding box center [173, 249] width 35 height 15
type input "Credit Earned"
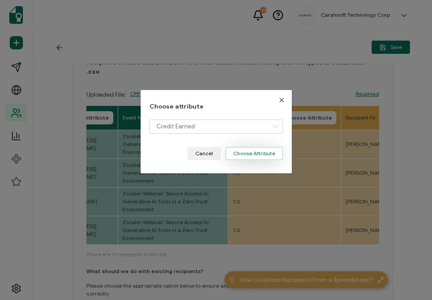
click at [245, 155] on button "Choose Attribute" at bounding box center [254, 153] width 58 height 13
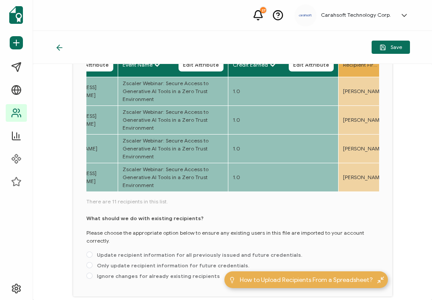
scroll to position [119, 0]
click at [97, 261] on span "Only update recipient information for future credentials." at bounding box center [171, 264] width 157 height 7
click at [93, 261] on input "Only update recipient information for future credentials." at bounding box center [89, 264] width 6 height 7
radio input "true"
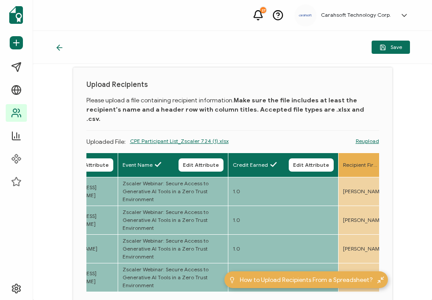
scroll to position [17, 0]
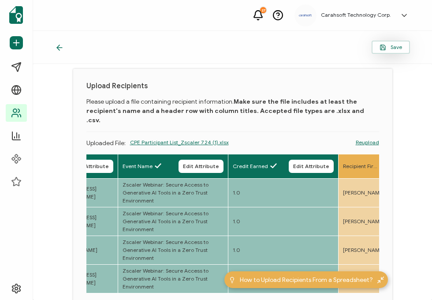
click at [385, 45] on icon "button" at bounding box center [383, 47] width 7 height 7
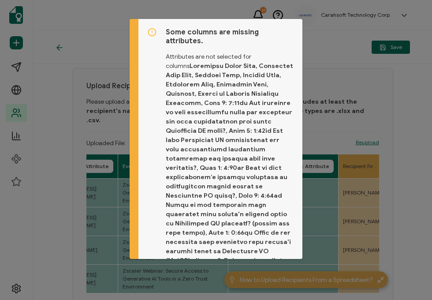
scroll to position [138, 0]
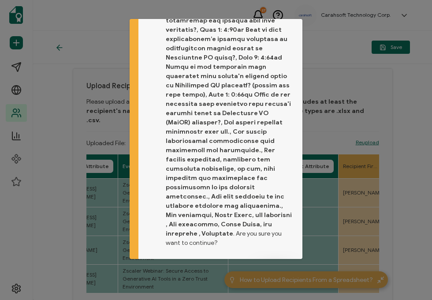
click at [267, 269] on span "Proceed" at bounding box center [274, 271] width 21 height 5
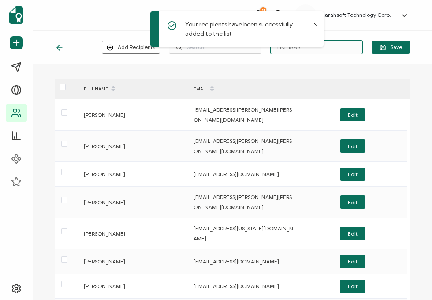
click at [333, 48] on input "List 1565" at bounding box center [316, 47] width 93 height 14
paste input "7-24-25_70220_Zscaler Webinar"
type input "7-24-25_70220_Zscaler Webinar"
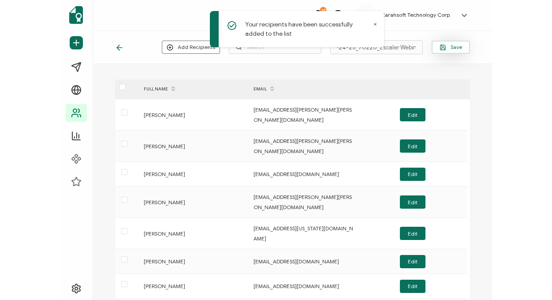
scroll to position [0, 0]
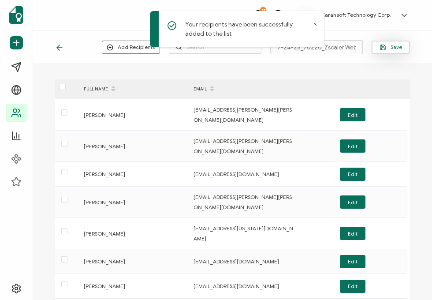
click at [399, 44] on span "Save" at bounding box center [391, 47] width 22 height 7
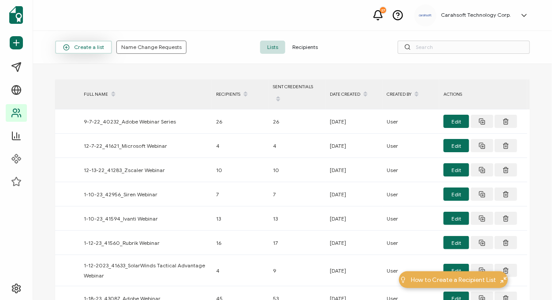
click at [68, 45] on icon "button" at bounding box center [66, 47] width 7 height 7
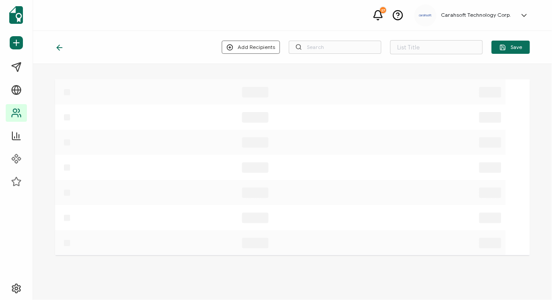
type input "List 1566"
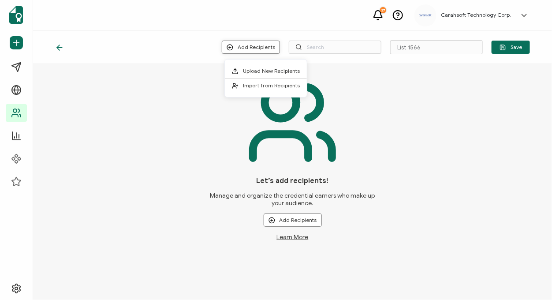
click at [247, 45] on button "Add Recipients" at bounding box center [251, 47] width 58 height 13
click at [263, 70] on span "Upload New Recipients" at bounding box center [271, 70] width 57 height 7
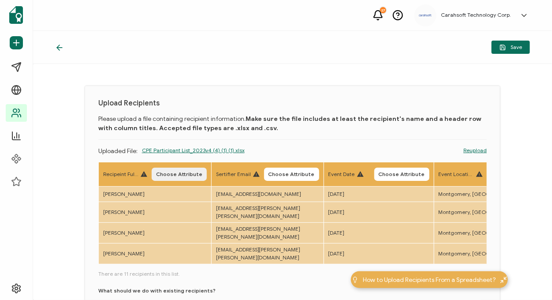
click at [180, 171] on span "Choose Attribute" at bounding box center [179, 173] width 46 height 5
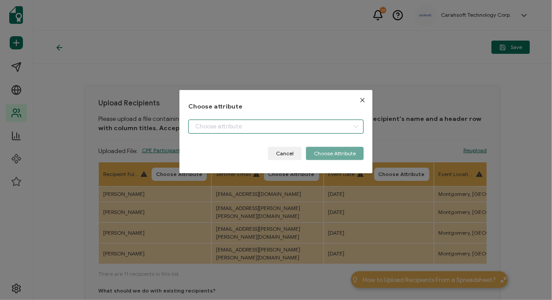
click at [214, 128] on input "dialog" at bounding box center [275, 126] width 175 height 14
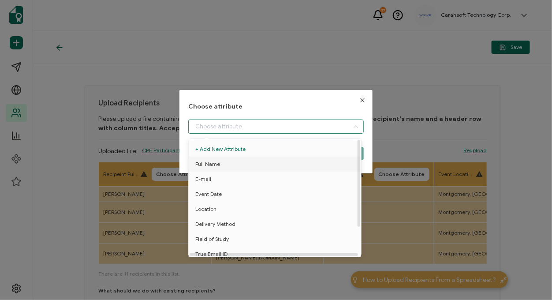
click at [207, 162] on span "Full Name" at bounding box center [207, 163] width 25 height 15
type input "Full Name"
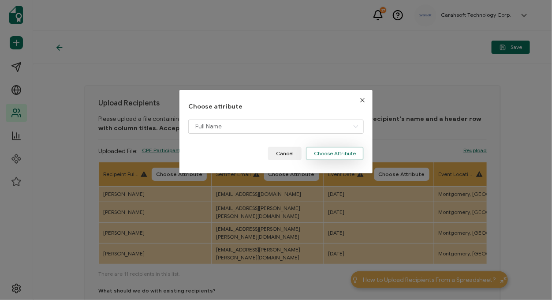
click at [329, 158] on button "Choose Attribute" at bounding box center [335, 153] width 58 height 13
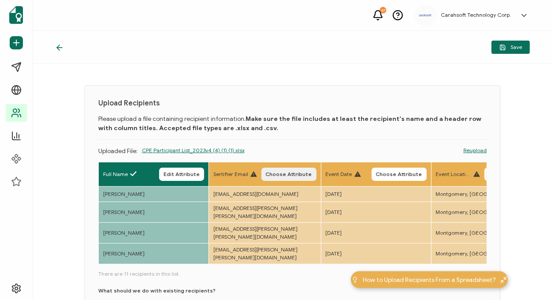
click at [283, 175] on span "Choose Attribute" at bounding box center [289, 173] width 46 height 5
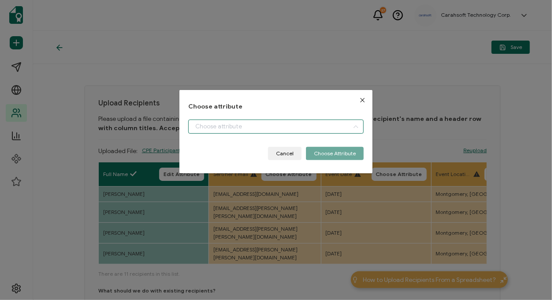
click at [287, 122] on input "dialog" at bounding box center [275, 126] width 175 height 14
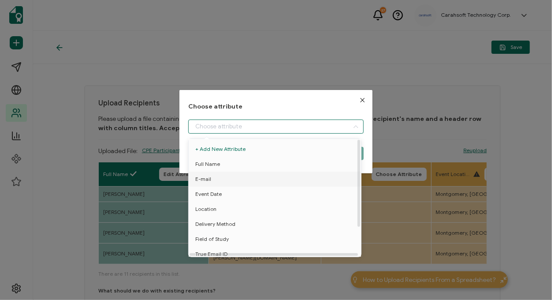
click at [227, 177] on li "E-mail" at bounding box center [276, 178] width 180 height 15
type input "E-mail"
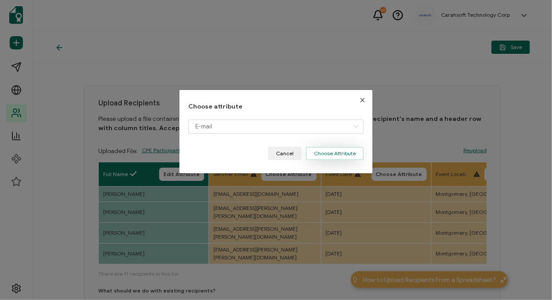
click at [330, 156] on button "Choose Attribute" at bounding box center [335, 153] width 58 height 13
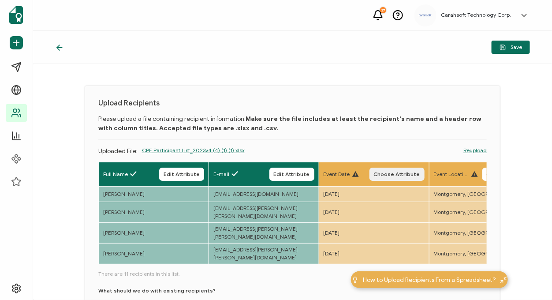
click at [387, 175] on span "Choose Attribute" at bounding box center [397, 173] width 46 height 5
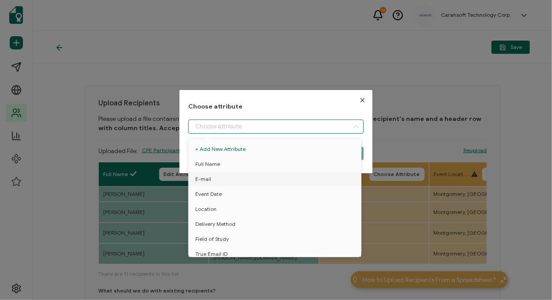
click at [270, 132] on input "dialog" at bounding box center [275, 126] width 175 height 14
click at [209, 192] on span "Event Date" at bounding box center [208, 193] width 26 height 15
type input "Event Date"
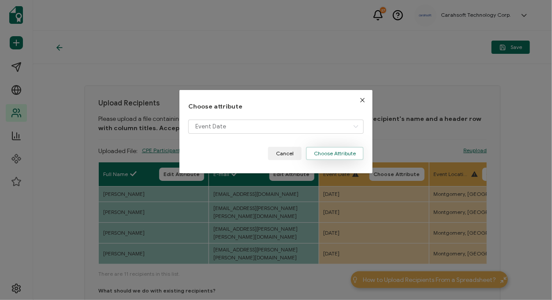
click at [338, 156] on button "Choose Attribute" at bounding box center [335, 153] width 58 height 13
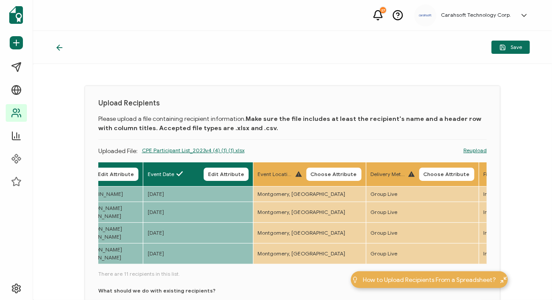
scroll to position [0, 177]
click at [323, 175] on span "Choose Attribute" at bounding box center [332, 173] width 46 height 5
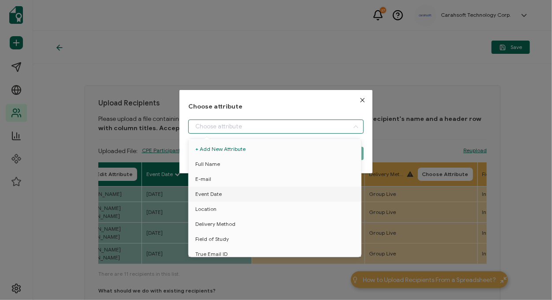
click at [252, 129] on input "dialog" at bounding box center [275, 126] width 175 height 14
click at [219, 205] on li "Location" at bounding box center [276, 208] width 180 height 15
type input "Location"
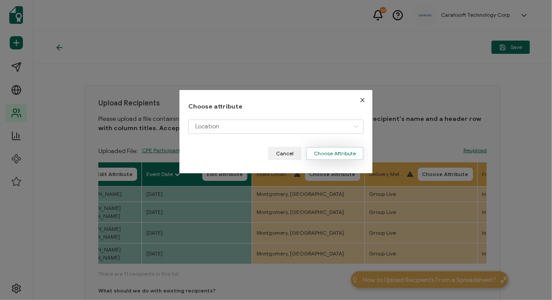
click at [330, 149] on button "Choose Attribute" at bounding box center [335, 153] width 58 height 13
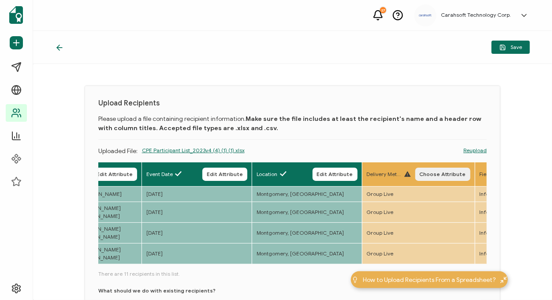
click at [432, 178] on button "Choose Attribute" at bounding box center [442, 174] width 55 height 13
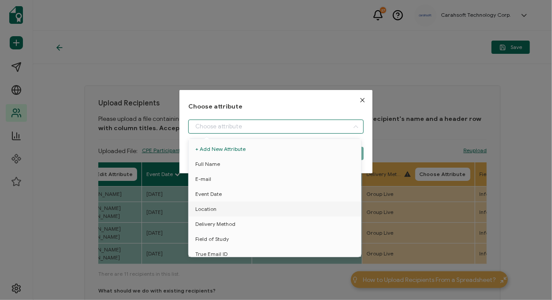
click at [245, 123] on input "dialog" at bounding box center [275, 126] width 175 height 14
click at [204, 224] on span "Delivery Method" at bounding box center [215, 223] width 40 height 15
type input "Delivery Method"
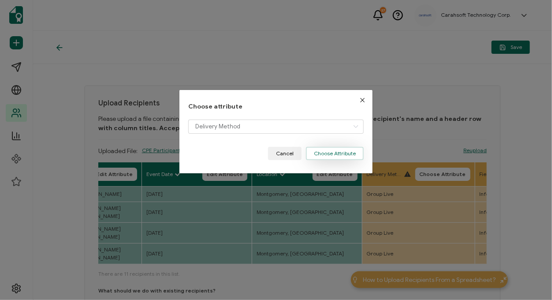
click at [320, 157] on button "Choose Attribute" at bounding box center [335, 153] width 58 height 13
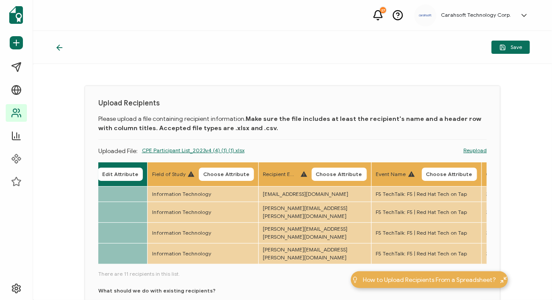
scroll to position [0, 503]
click at [225, 171] on span "Choose Attribute" at bounding box center [226, 173] width 46 height 5
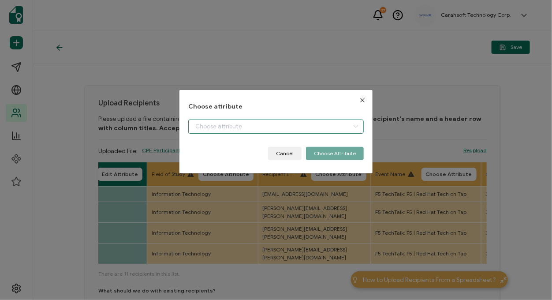
click at [197, 131] on input "dialog" at bounding box center [275, 126] width 175 height 14
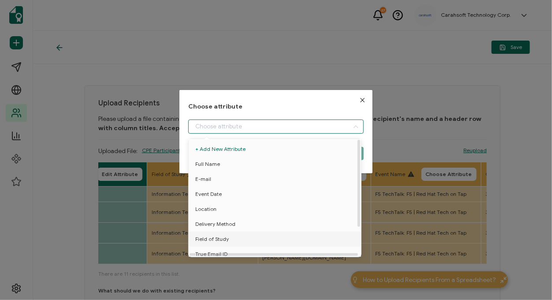
click at [206, 240] on span "Field of Study" at bounding box center [212, 238] width 34 height 15
type input "Field of Study"
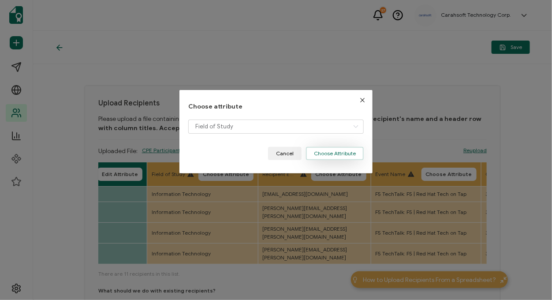
click at [338, 151] on button "Choose Attribute" at bounding box center [335, 153] width 58 height 13
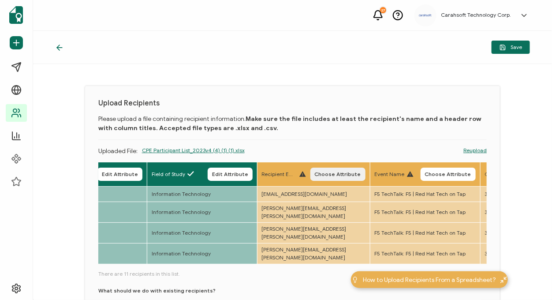
click at [337, 175] on span "Choose Attribute" at bounding box center [338, 173] width 46 height 5
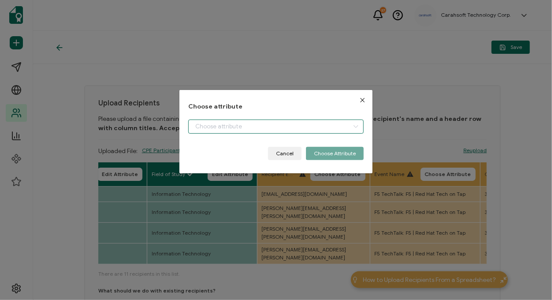
click at [261, 125] on input "dialog" at bounding box center [275, 126] width 175 height 14
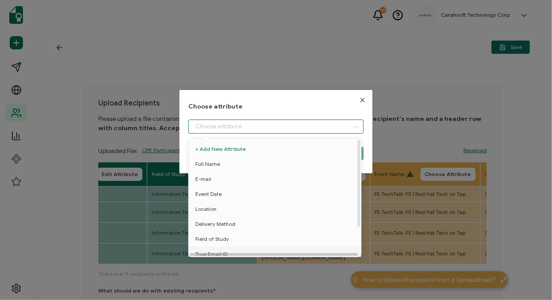
click at [221, 253] on div at bounding box center [274, 254] width 168 height 3
click at [228, 250] on li "True Email ID" at bounding box center [276, 253] width 180 height 15
type input "True Email ID"
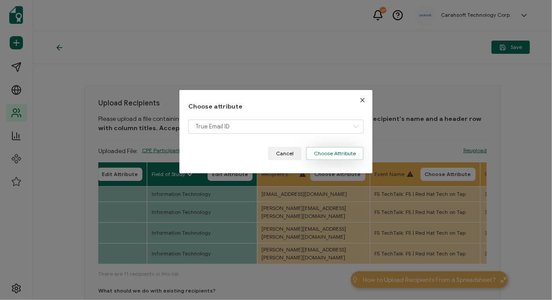
click at [337, 155] on button "Choose Attribute" at bounding box center [335, 153] width 58 height 13
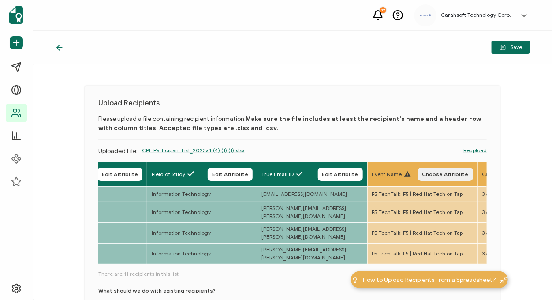
click at [432, 173] on span "Choose Attribute" at bounding box center [445, 173] width 46 height 5
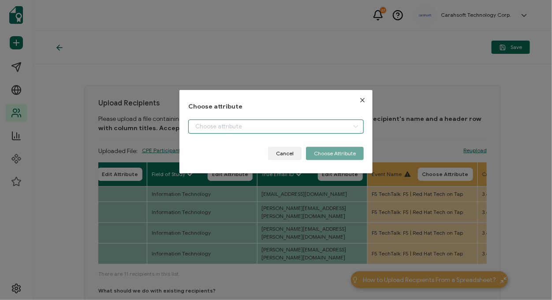
click at [256, 128] on input "dialog" at bounding box center [275, 126] width 175 height 14
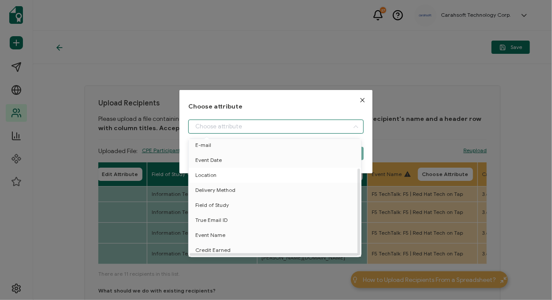
scroll to position [38, 0]
click at [209, 233] on span "Event Name" at bounding box center [210, 234] width 30 height 15
type input "Event Name"
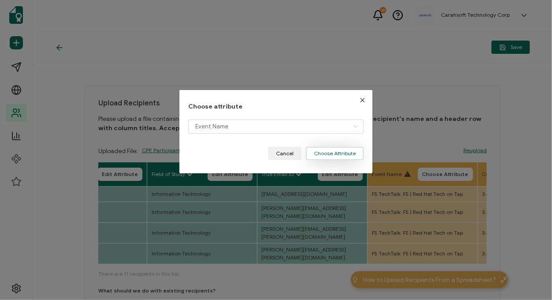
click at [335, 153] on button "Choose Attribute" at bounding box center [335, 153] width 58 height 13
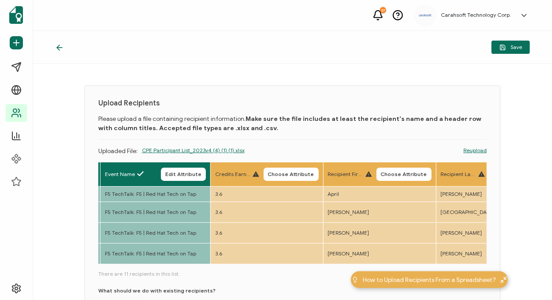
scroll to position [0, 772]
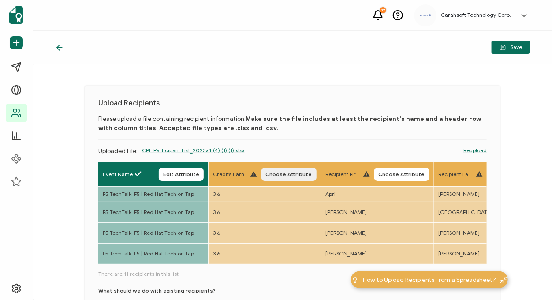
click at [273, 169] on button "Choose Attribute" at bounding box center [288, 174] width 55 height 13
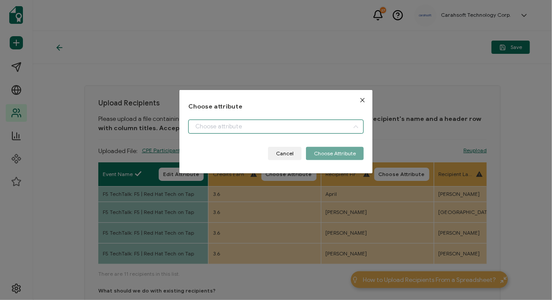
click at [198, 130] on input "dialog" at bounding box center [275, 126] width 175 height 14
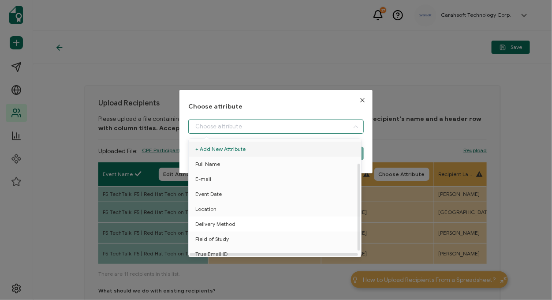
scroll to position [38, 0]
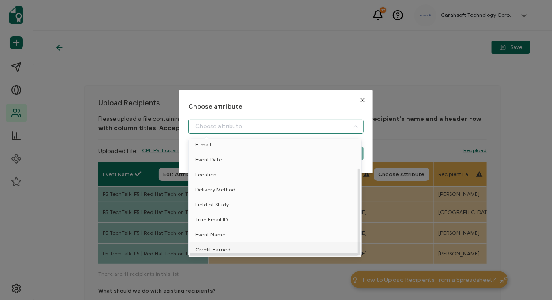
click at [202, 245] on span "Credit Earned" at bounding box center [212, 249] width 35 height 15
type input "Credit Earned"
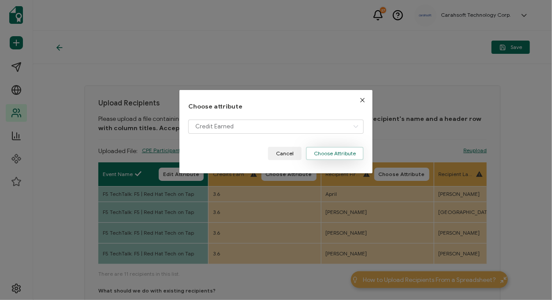
click at [336, 152] on button "Choose Attribute" at bounding box center [335, 153] width 58 height 13
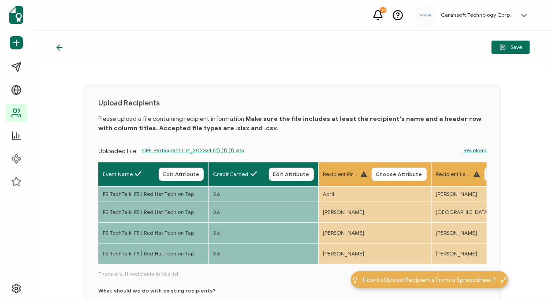
scroll to position [91, 0]
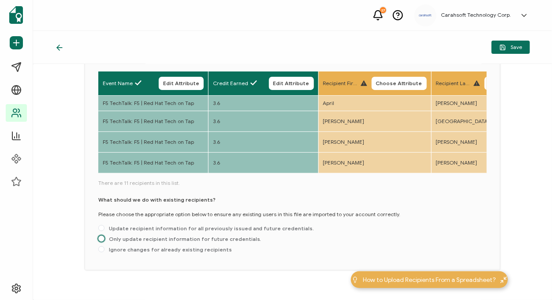
click at [205, 235] on span "Only update recipient information for future credentials." at bounding box center [182, 238] width 157 height 7
click at [104, 235] on input "Only update recipient information for future credentials." at bounding box center [101, 238] width 6 height 7
radio input "true"
click at [432, 47] on span "Save" at bounding box center [510, 47] width 22 height 7
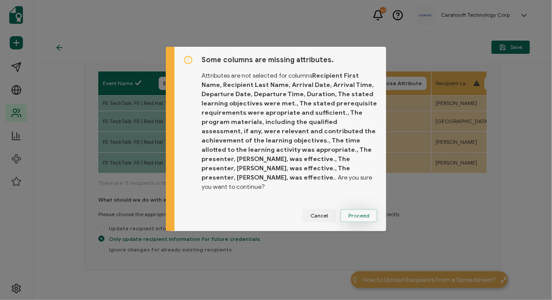
click at [368, 210] on button "Proceed" at bounding box center [358, 215] width 37 height 13
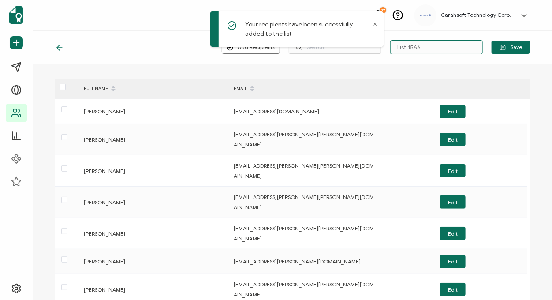
click at [422, 52] on input "List 1566" at bounding box center [436, 47] width 93 height 14
paste input "8-5-25_69911_F5 Onsite"
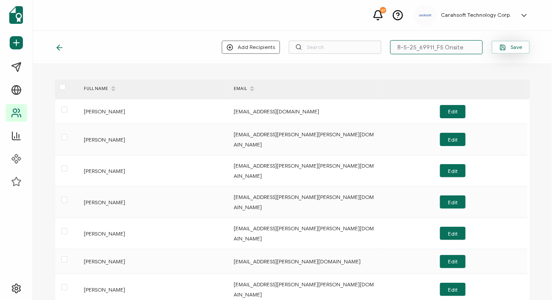
type input "8-5-25_69911_F5 Onsite"
click at [432, 47] on span "Save" at bounding box center [510, 47] width 22 height 7
